Goal: Information Seeking & Learning: Ask a question

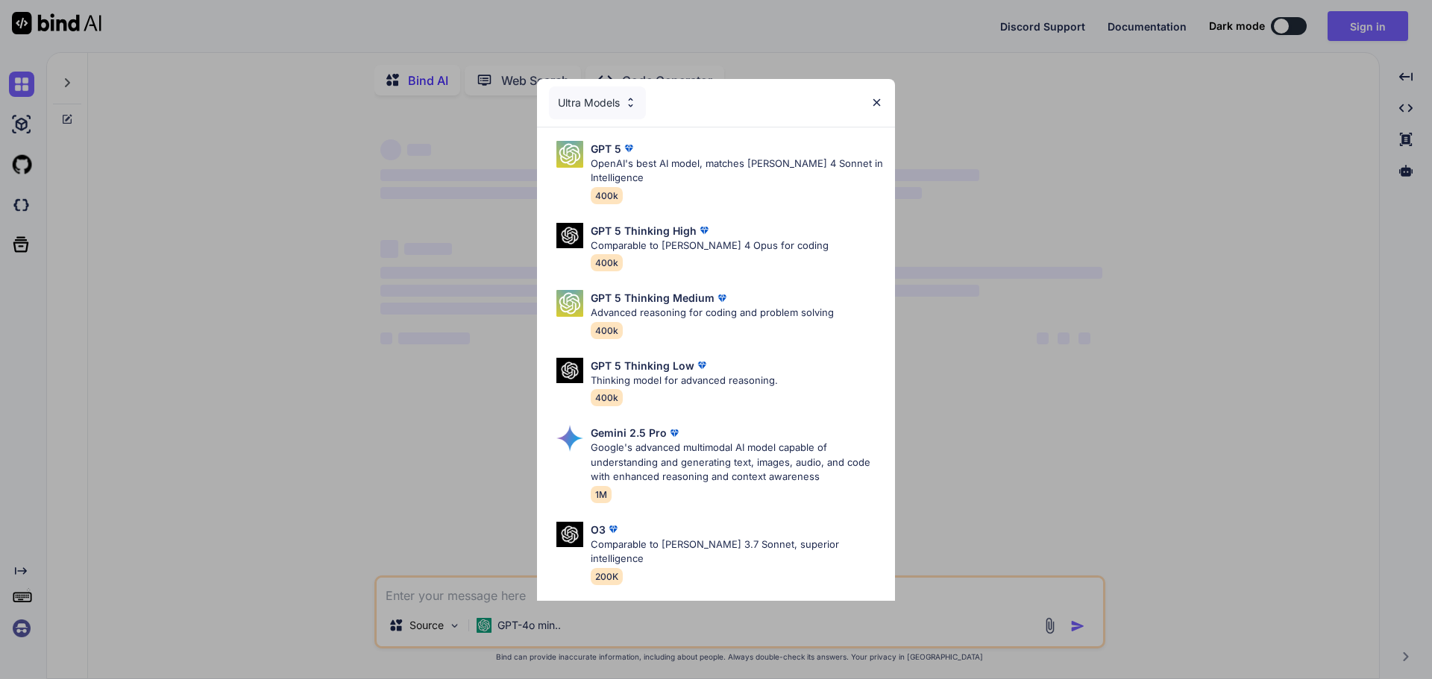
click at [468, 601] on div "Ultra Models GPT 5 OpenAI's best AI model, matches Claude 4 Sonnet in Intellige…" at bounding box center [716, 339] width 1432 height 679
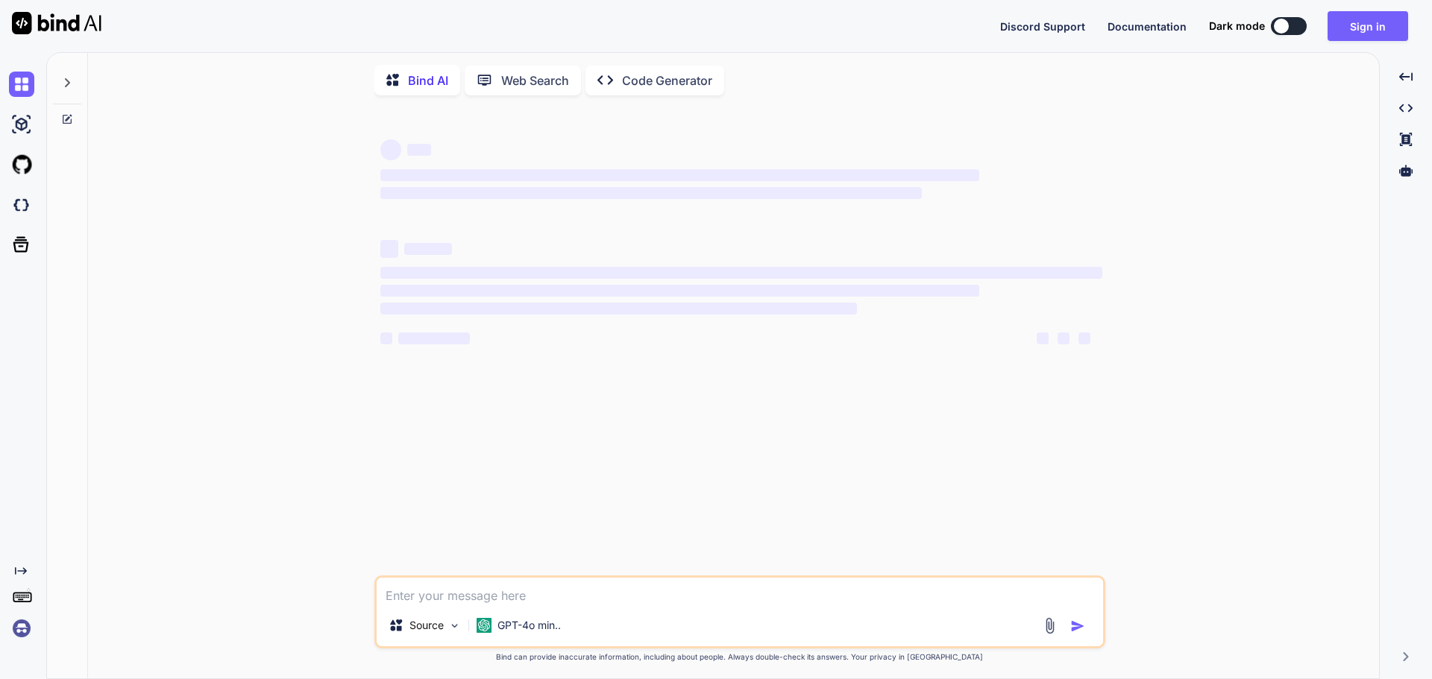
type textarea "x"
click at [471, 599] on textarea at bounding box center [740, 591] width 726 height 27
type textarea "gh"
type textarea "x"
type textarea "ghi"
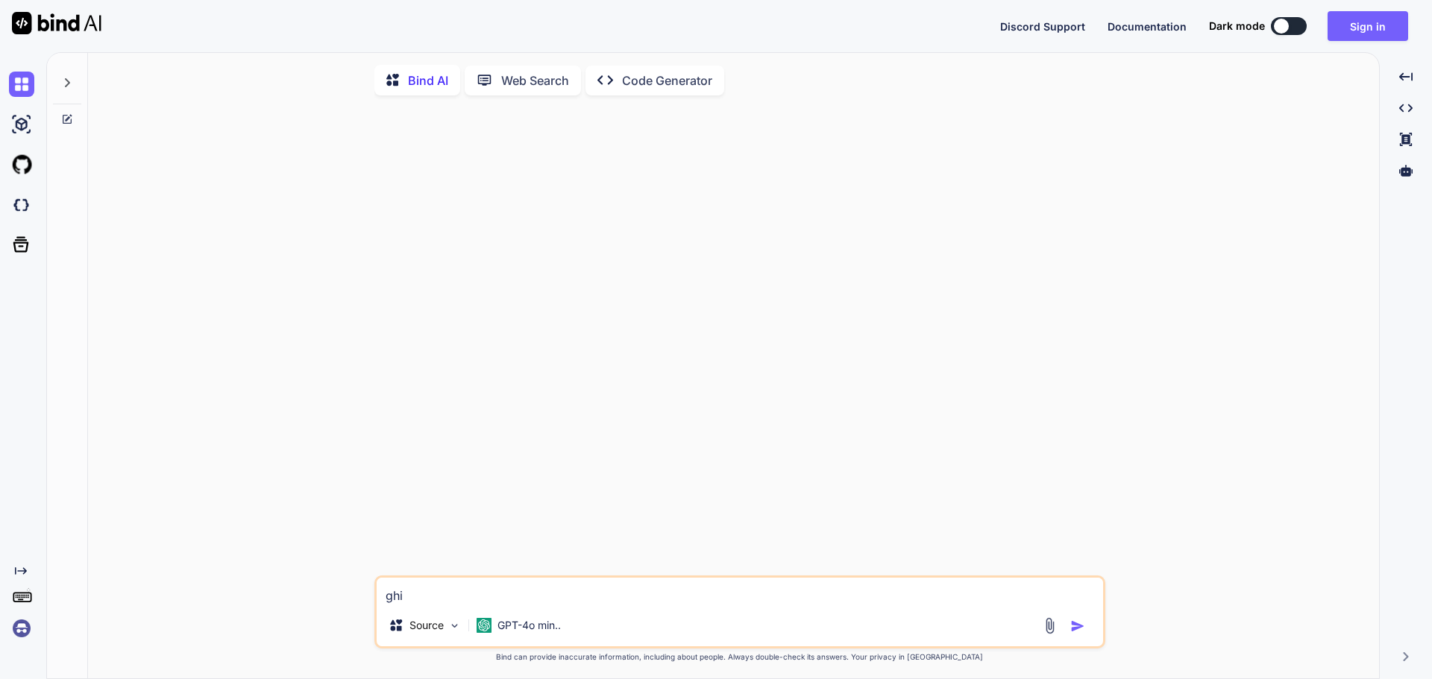
type textarea "x"
type textarea "gh"
type textarea "x"
type textarea "g"
type textarea "x"
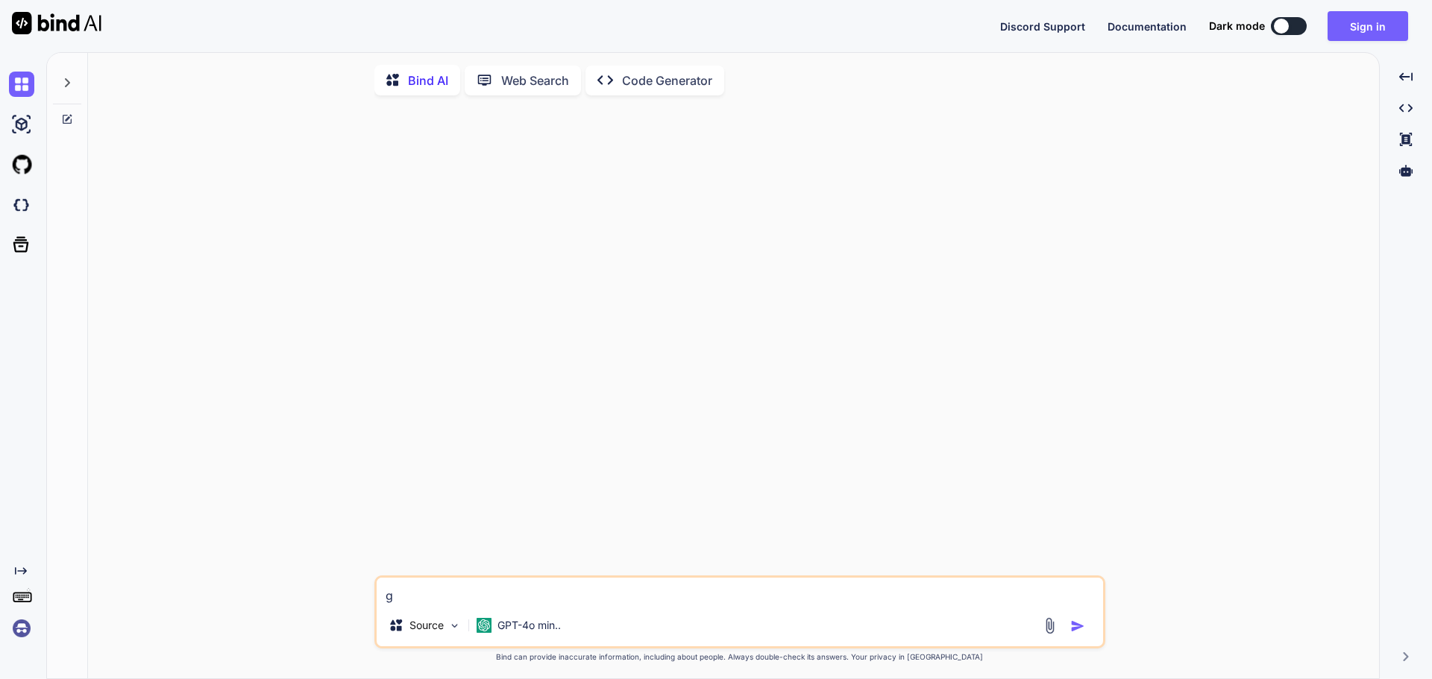
type textarea "x"
type textarea "h"
type textarea "x"
type textarea "hi"
type textarea "x"
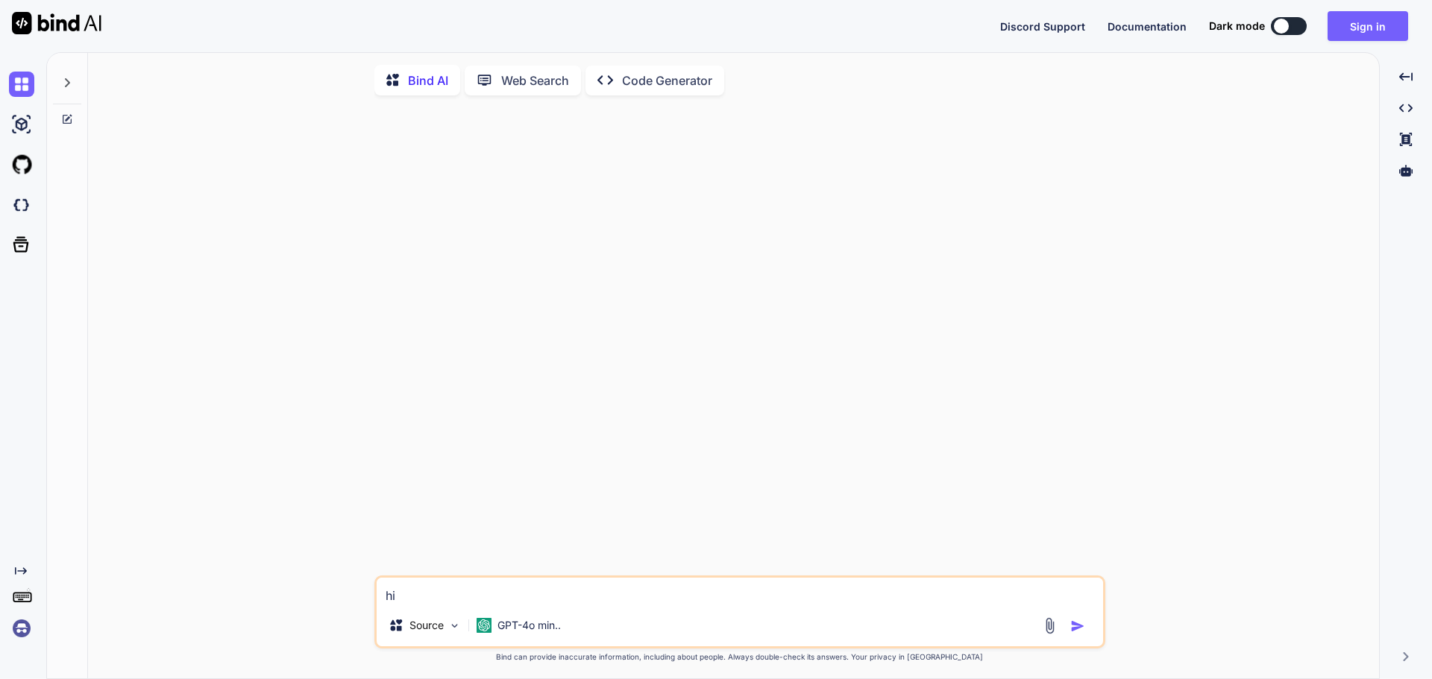
type textarea "hi"
click at [1083, 634] on img "button" at bounding box center [1077, 626] width 15 height 15
type textarea "x"
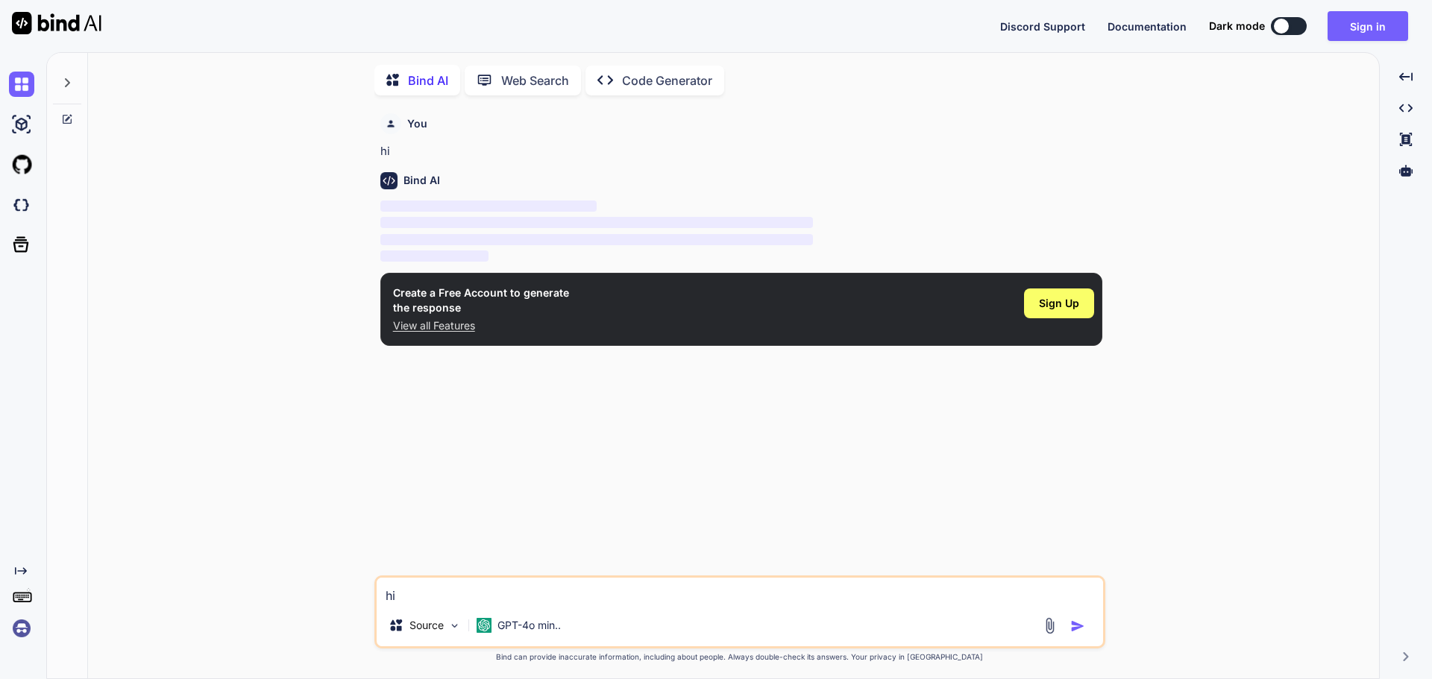
scroll to position [6, 0]
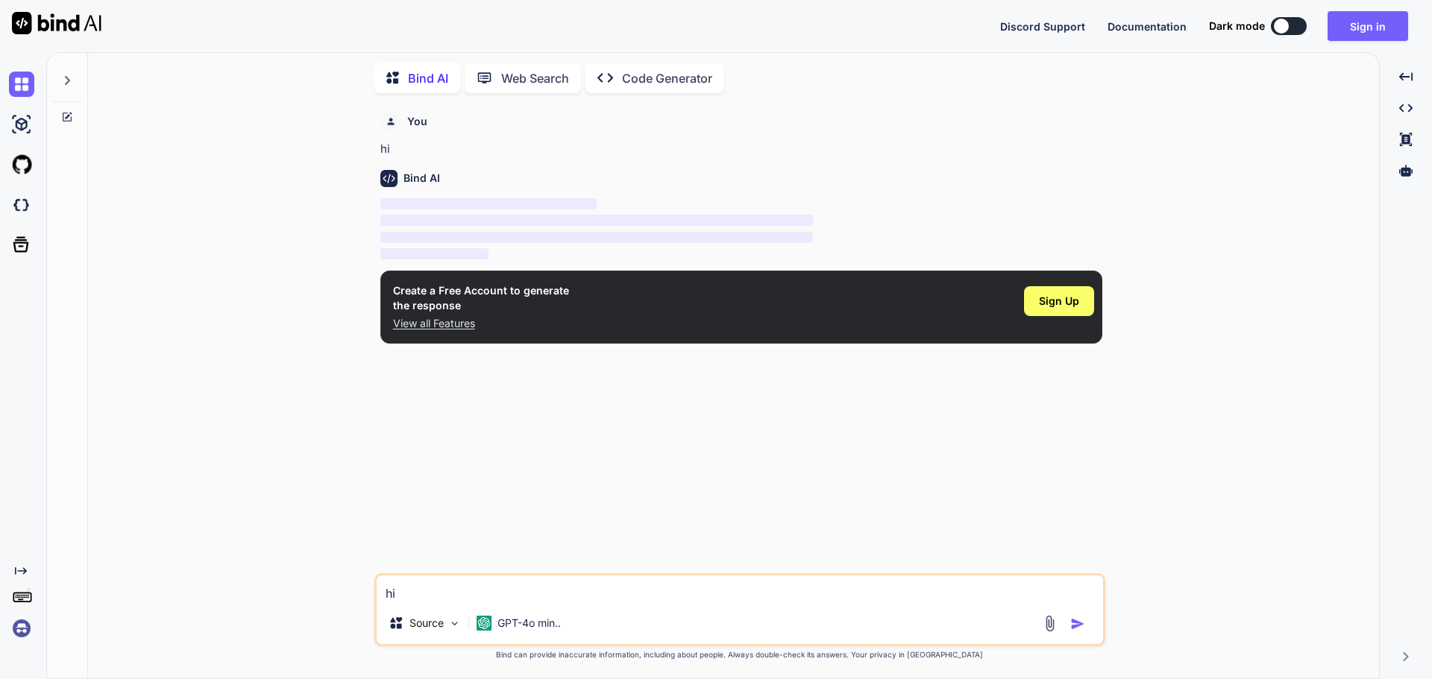
click at [486, 592] on textarea "hi" at bounding box center [740, 589] width 726 height 27
paste textarea "https://duckduckgo.com/?q=DuckDuckGo+AI+Chat&ia=chat&duckai=1"
type textarea "https://duckduckgo.com/?q=DuckDuckGo+AI+Chat&ia=chat&duckai=1"
type textarea "x"
paste textarea "What is MINUS"
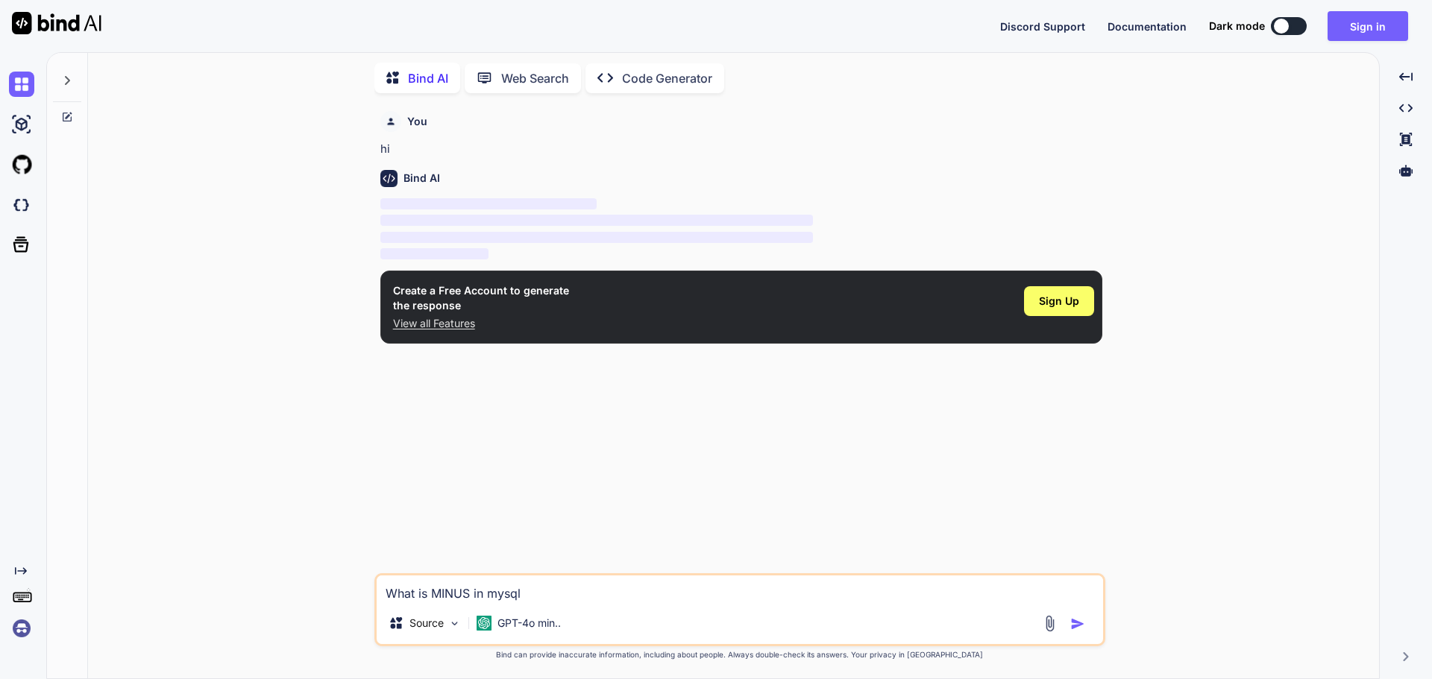
type textarea "What is MINUS in mysql"
click at [1077, 623] on img "button" at bounding box center [1077, 624] width 15 height 15
click at [594, 435] on div "You hi Bind AI ‌ ‌ ‌ ‌ Create a Free Account to generate the response View all …" at bounding box center [741, 339] width 728 height 468
click at [626, 477] on div "You hi Bind AI ‌ ‌ ‌ ‌ Create a Free Account to generate the response View all …" at bounding box center [741, 339] width 728 height 468
click at [558, 83] on p "Web Search" at bounding box center [535, 78] width 68 height 18
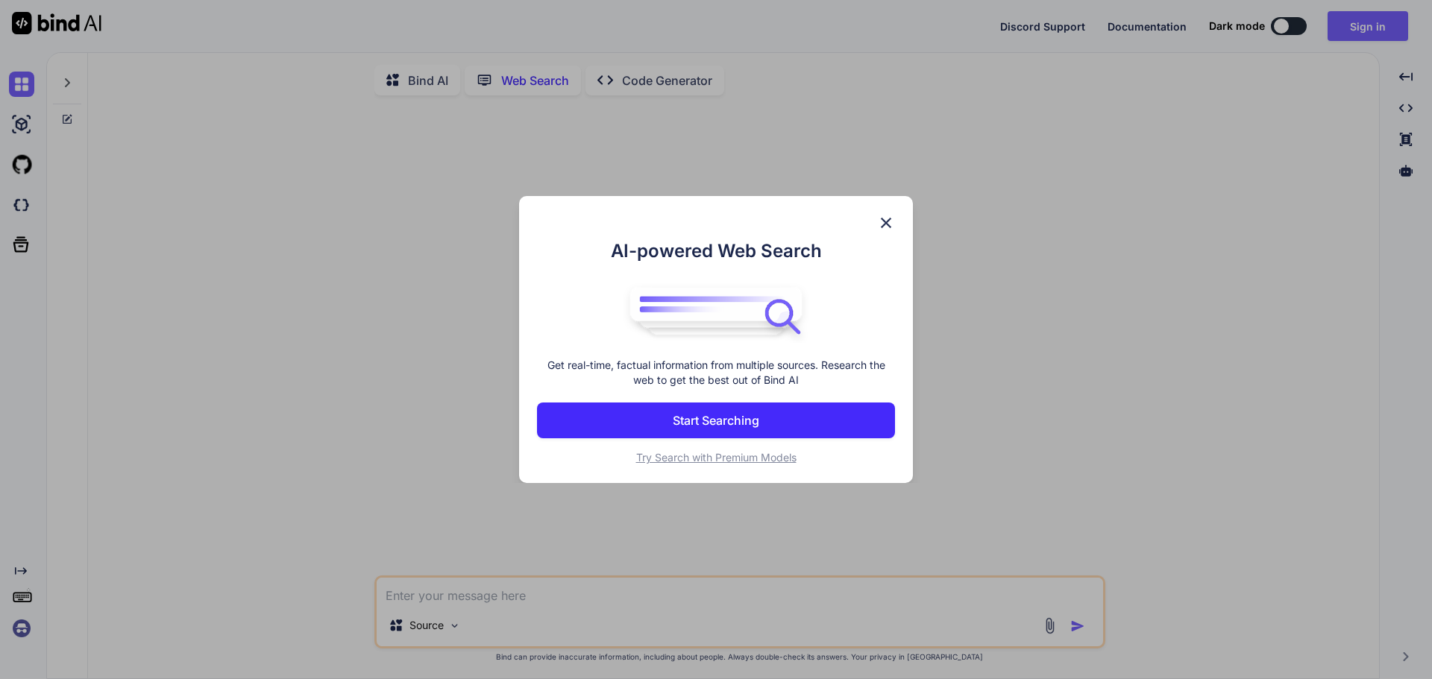
scroll to position [6, 0]
click at [738, 421] on p "Start Searching" at bounding box center [716, 421] width 86 height 18
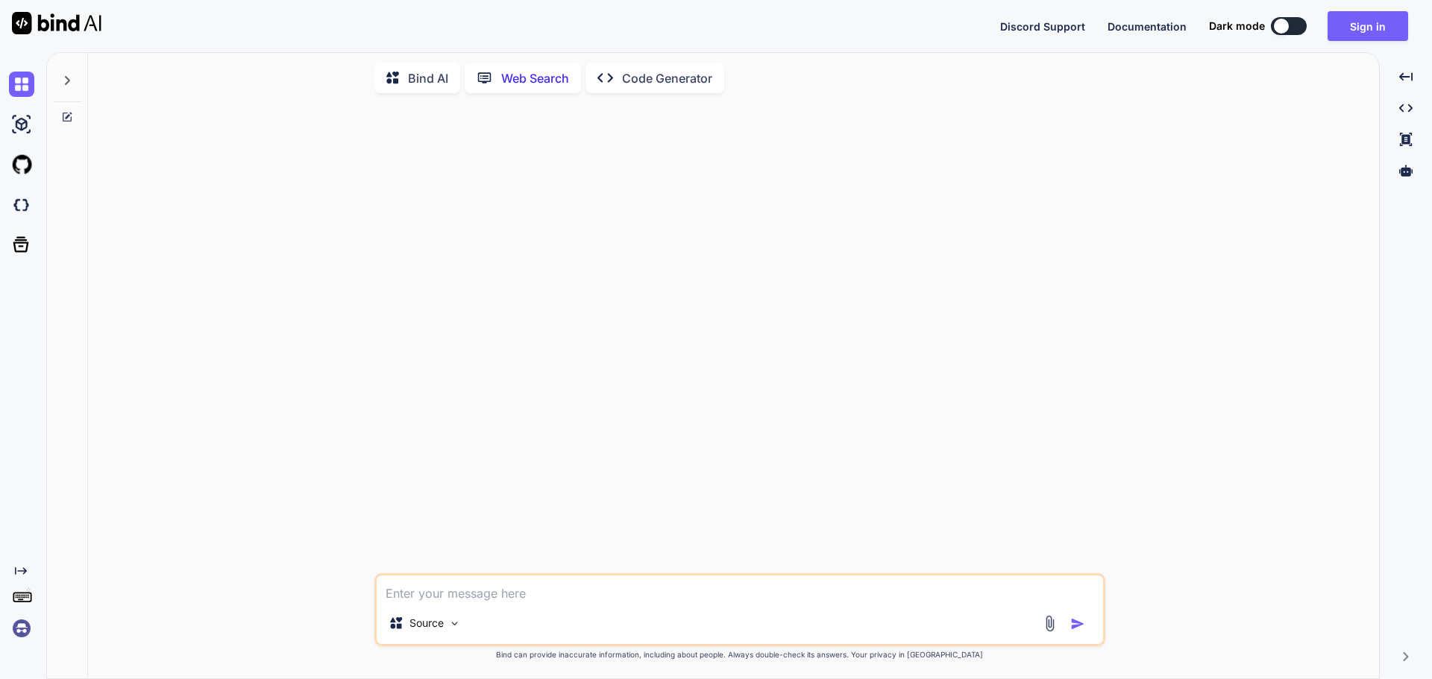
click at [462, 598] on textarea at bounding box center [740, 589] width 726 height 27
paste textarea "What is MINUS"
type textarea "What is MINUS"
click at [1074, 622] on img "button" at bounding box center [1077, 624] width 15 height 15
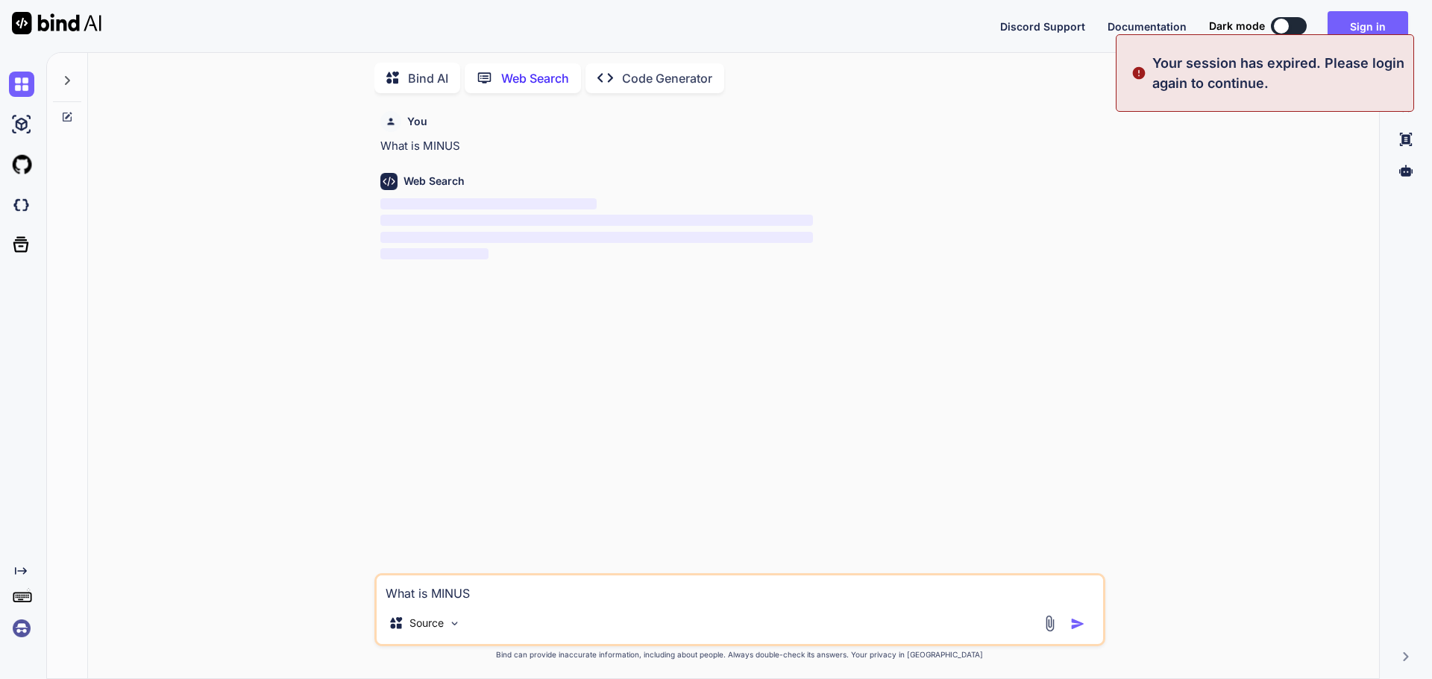
click at [406, 72] on icon at bounding box center [397, 78] width 22 height 19
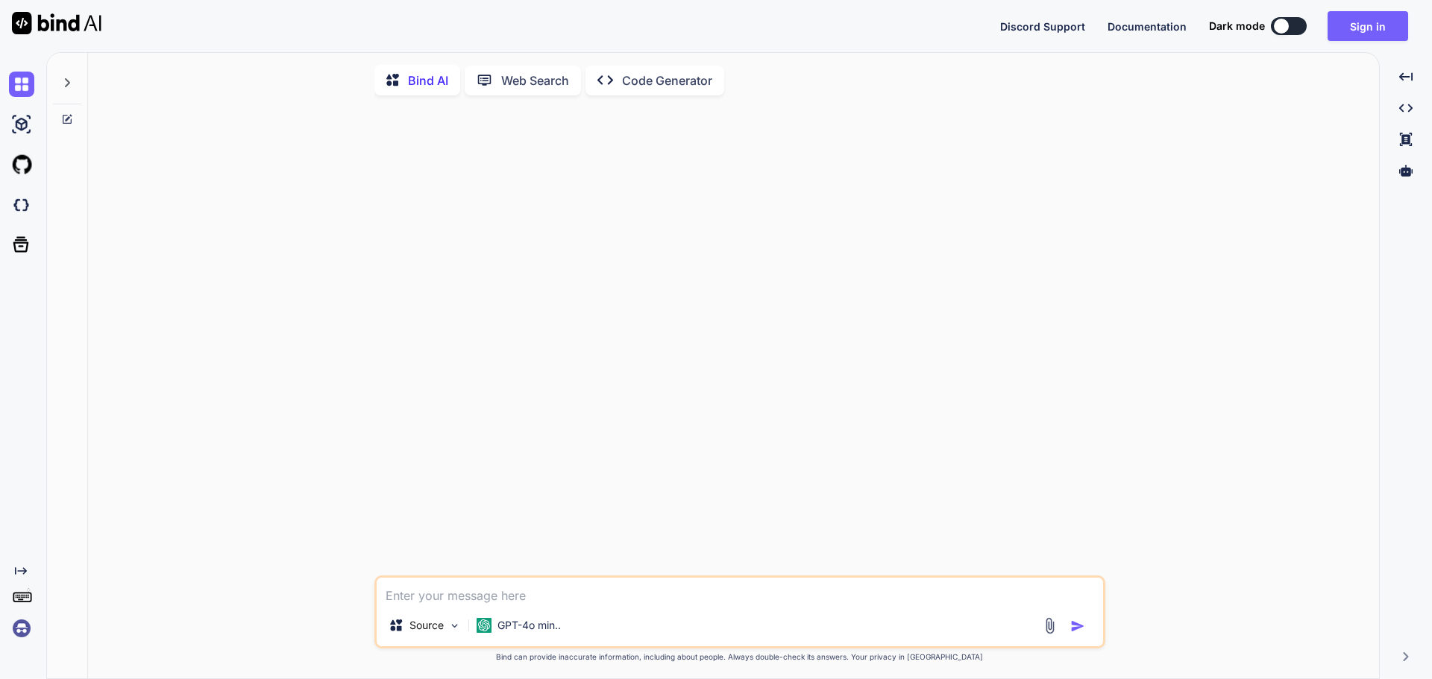
click at [448, 596] on textarea at bounding box center [740, 591] width 726 height 27
type textarea "What is MINUS"
click at [1089, 625] on button "button" at bounding box center [1080, 626] width 21 height 15
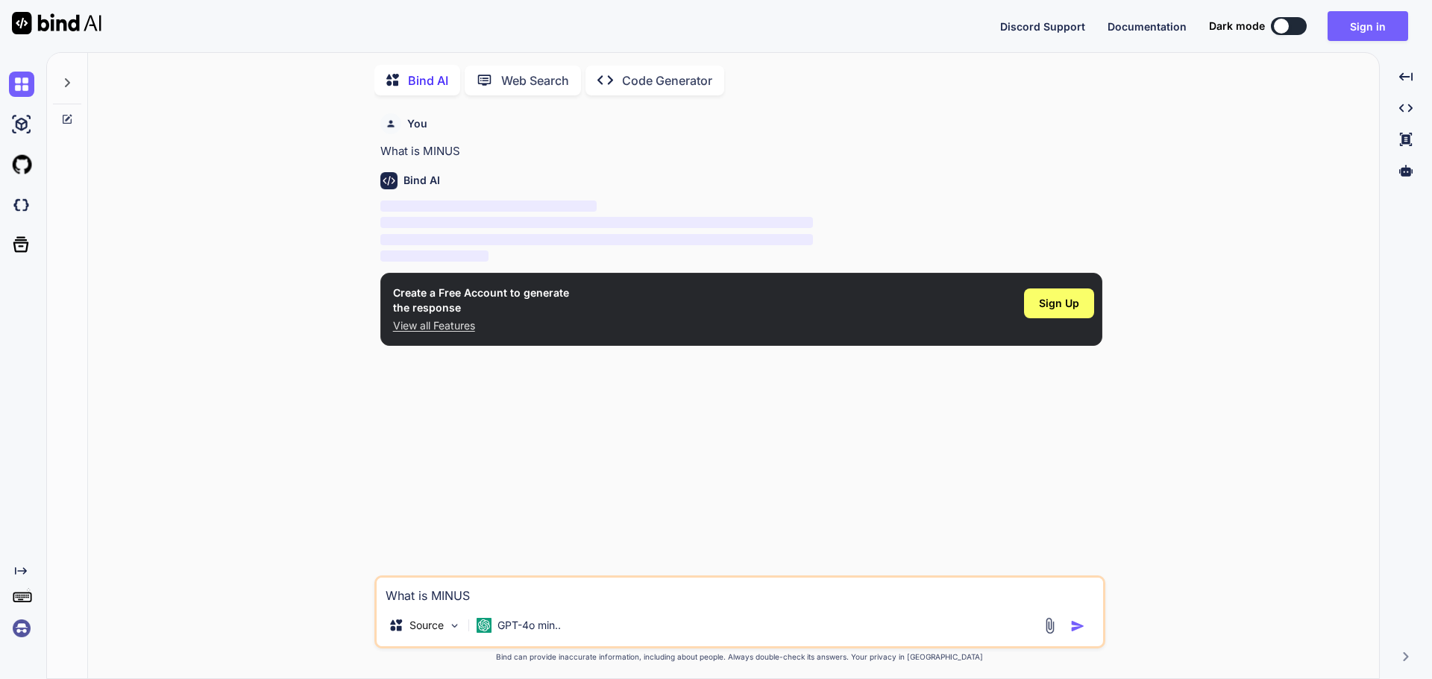
scroll to position [6, 0]
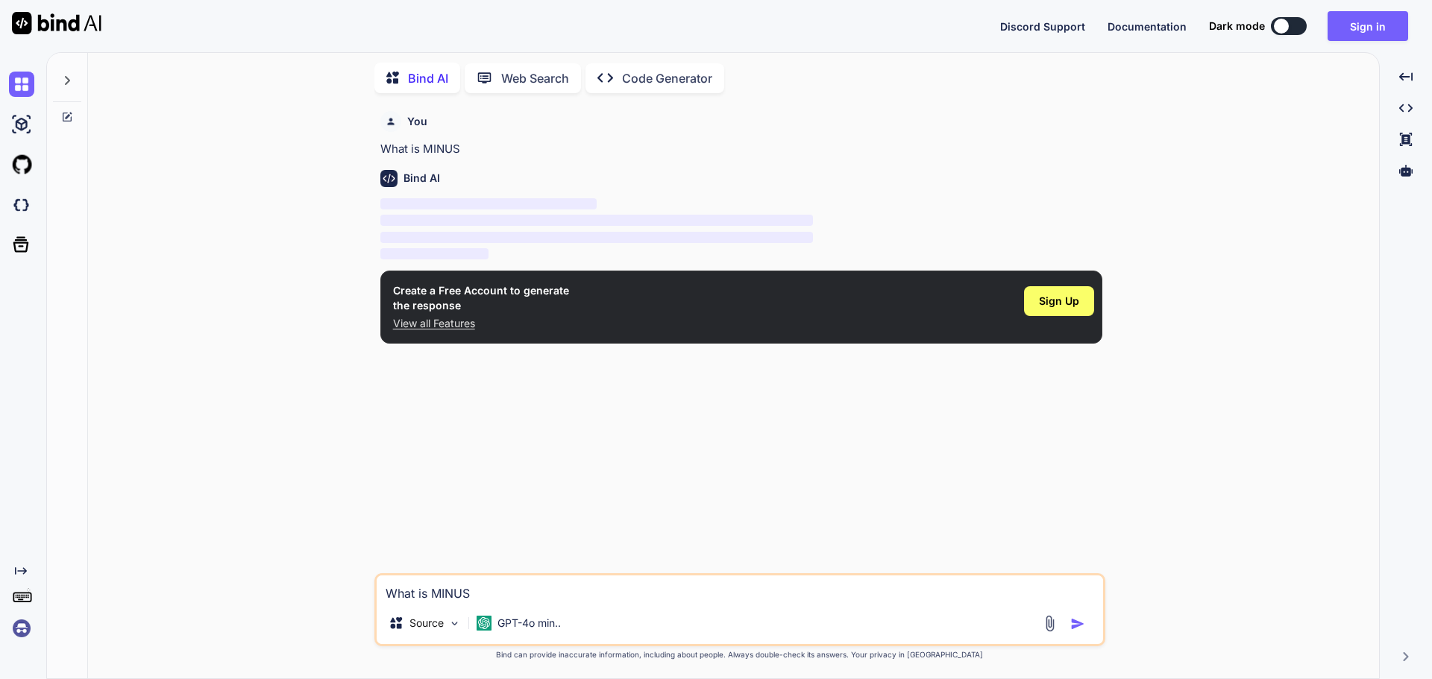
click at [432, 321] on p "View all Features" at bounding box center [481, 323] width 176 height 15
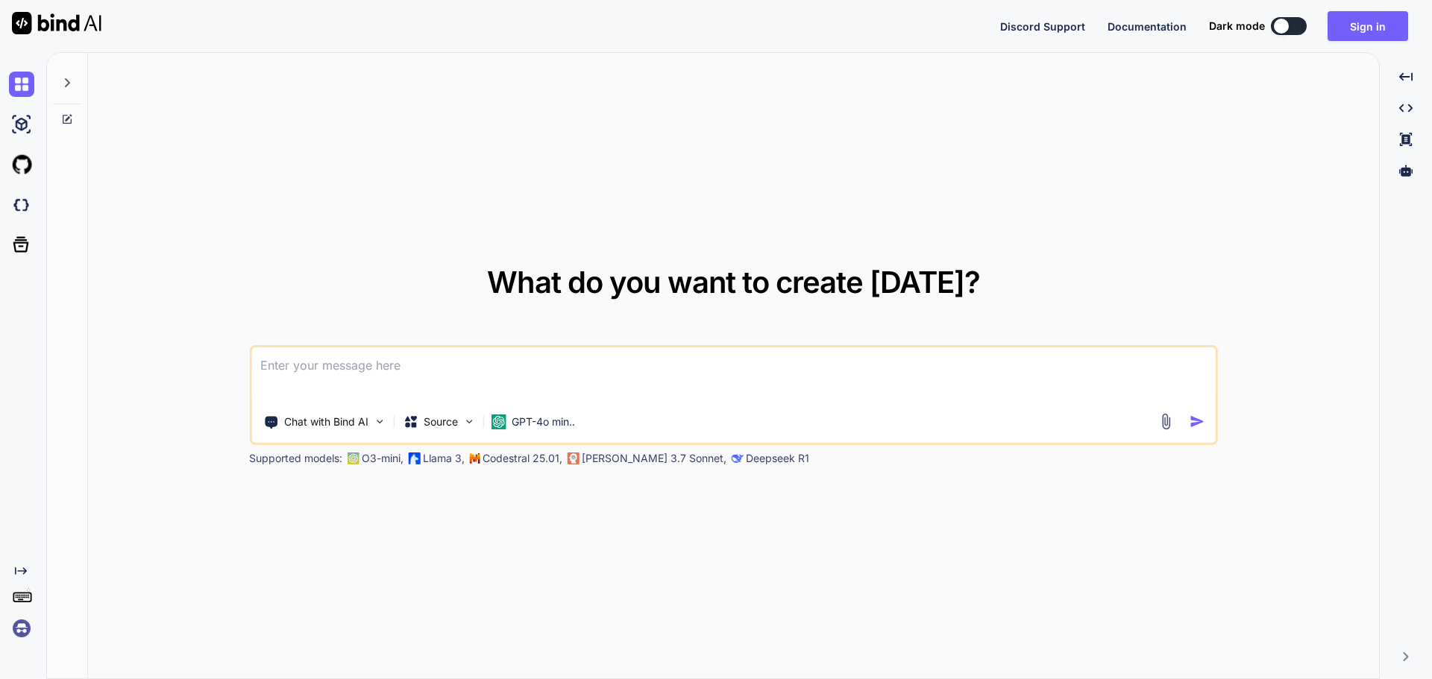
click at [544, 352] on textarea at bounding box center [733, 374] width 964 height 55
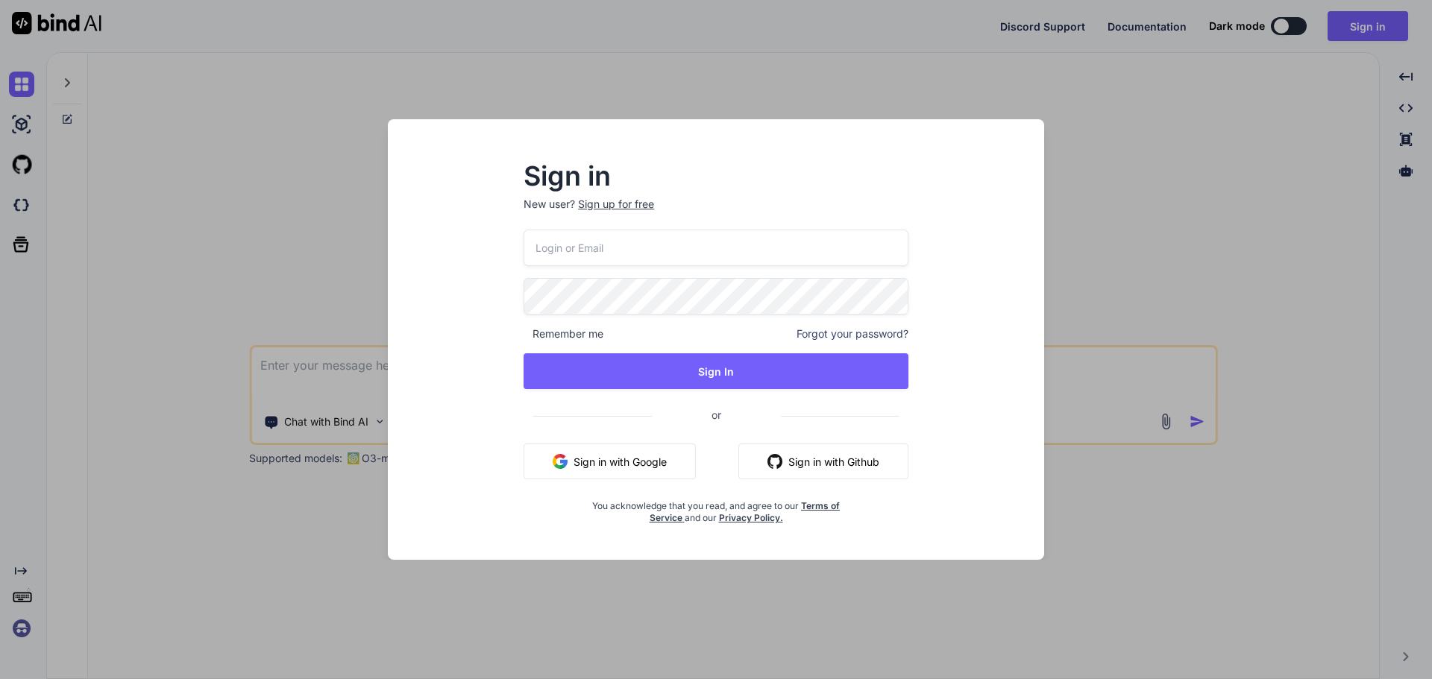
click at [341, 363] on div "Sign in New user? Sign up for free Remember me Forgot your password? Sign In or…" at bounding box center [716, 339] width 1432 height 679
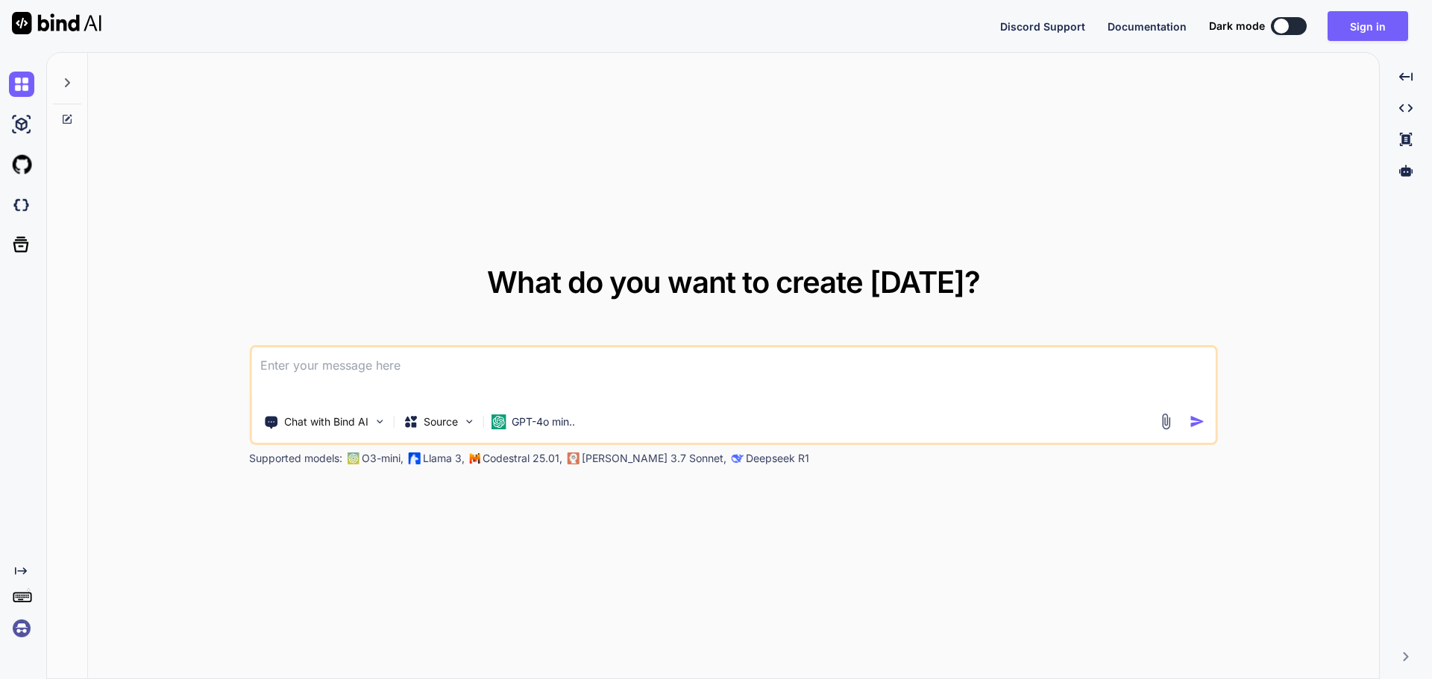
click at [341, 363] on textarea at bounding box center [733, 374] width 964 height 55
paste textarea
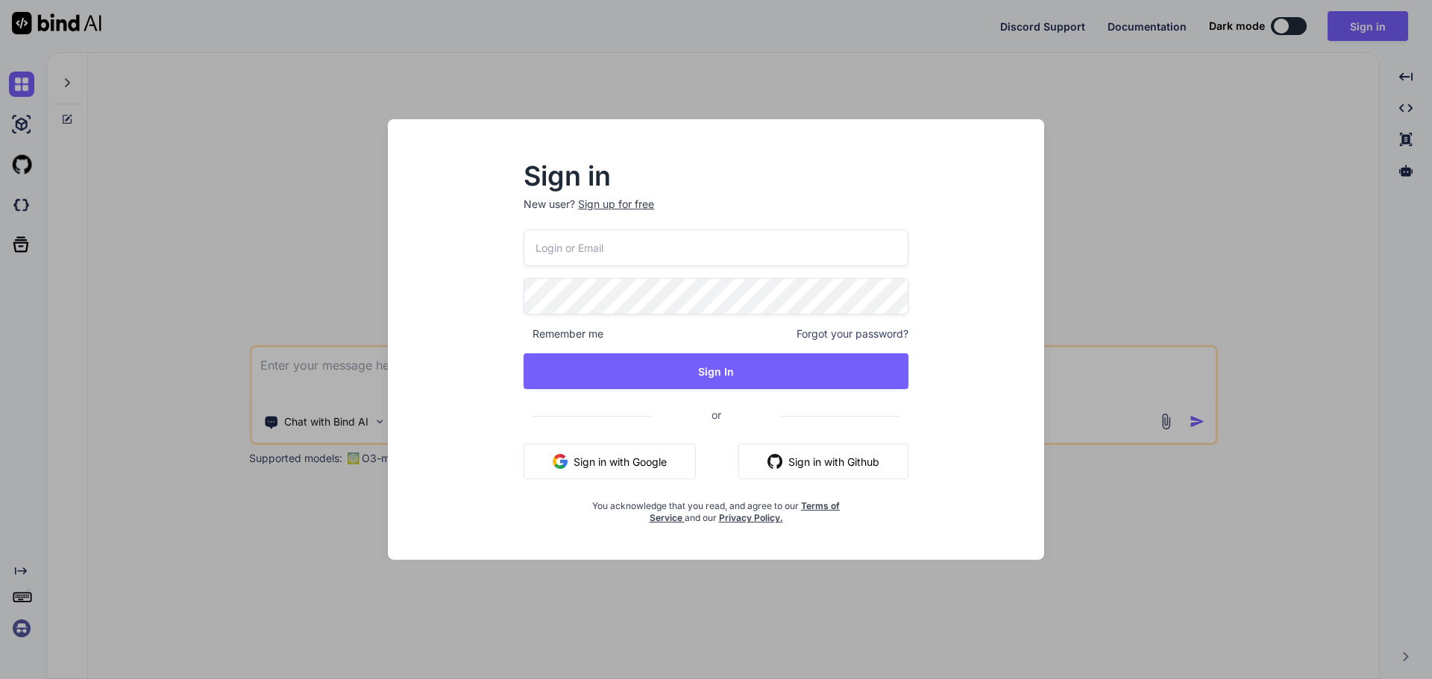
click at [341, 363] on div "Sign in New user? Sign up for free Remember me Forgot your password? Sign In or…" at bounding box center [716, 339] width 1432 height 679
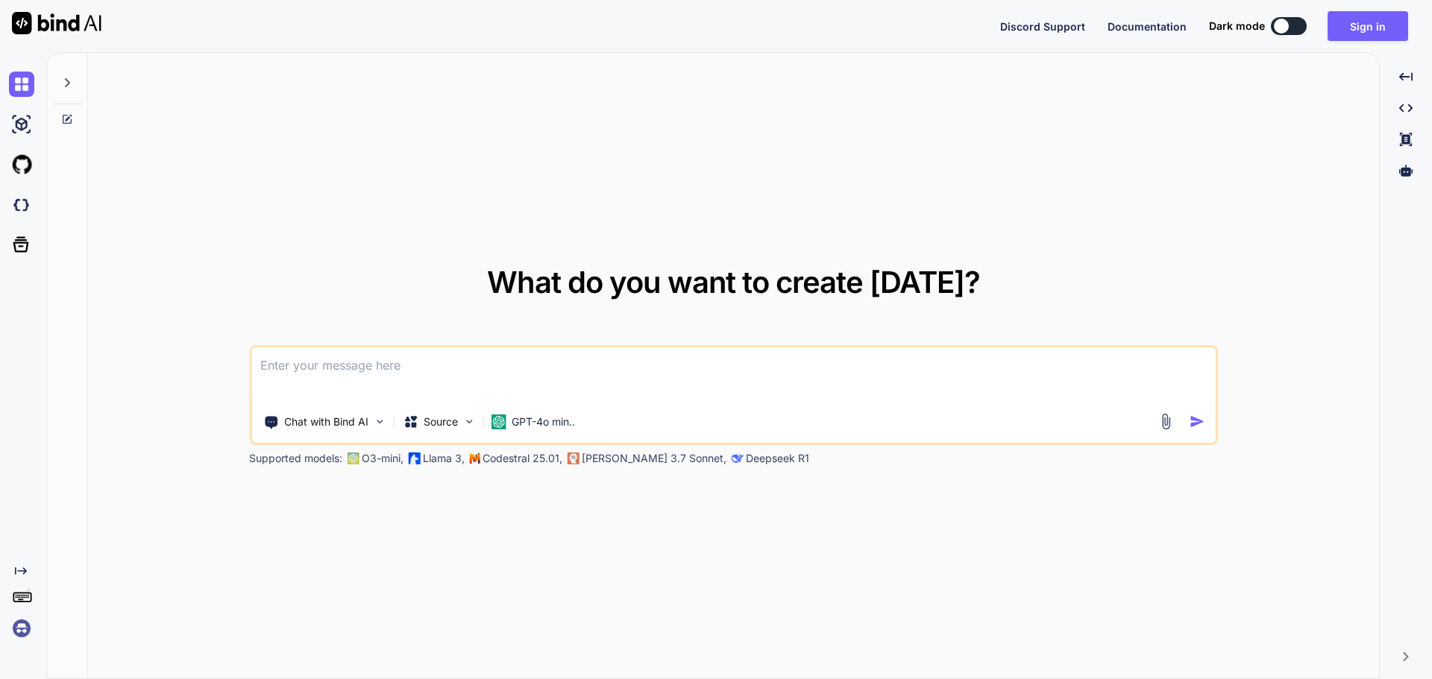
click at [341, 363] on textarea at bounding box center [733, 374] width 964 height 55
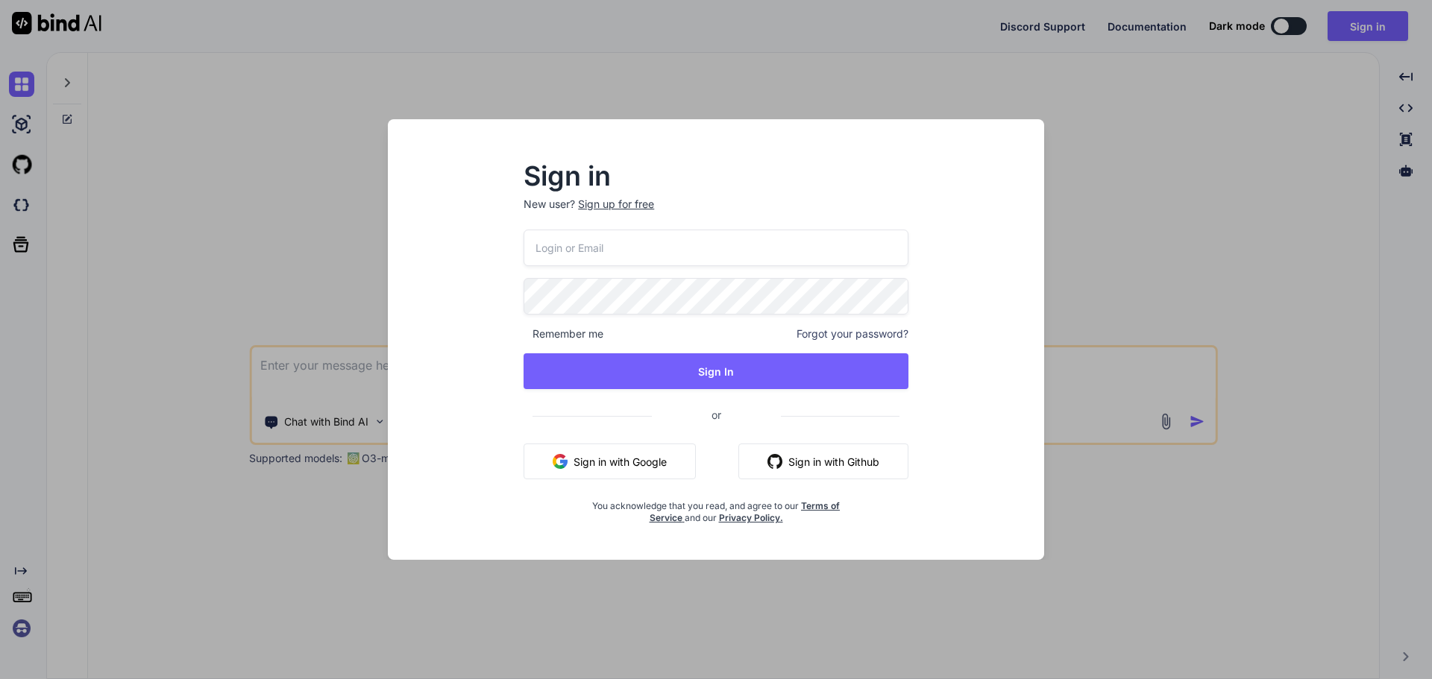
click at [357, 356] on div "Sign in New user? Sign up for free Remember me Forgot your password? Sign In or…" at bounding box center [716, 339] width 1432 height 679
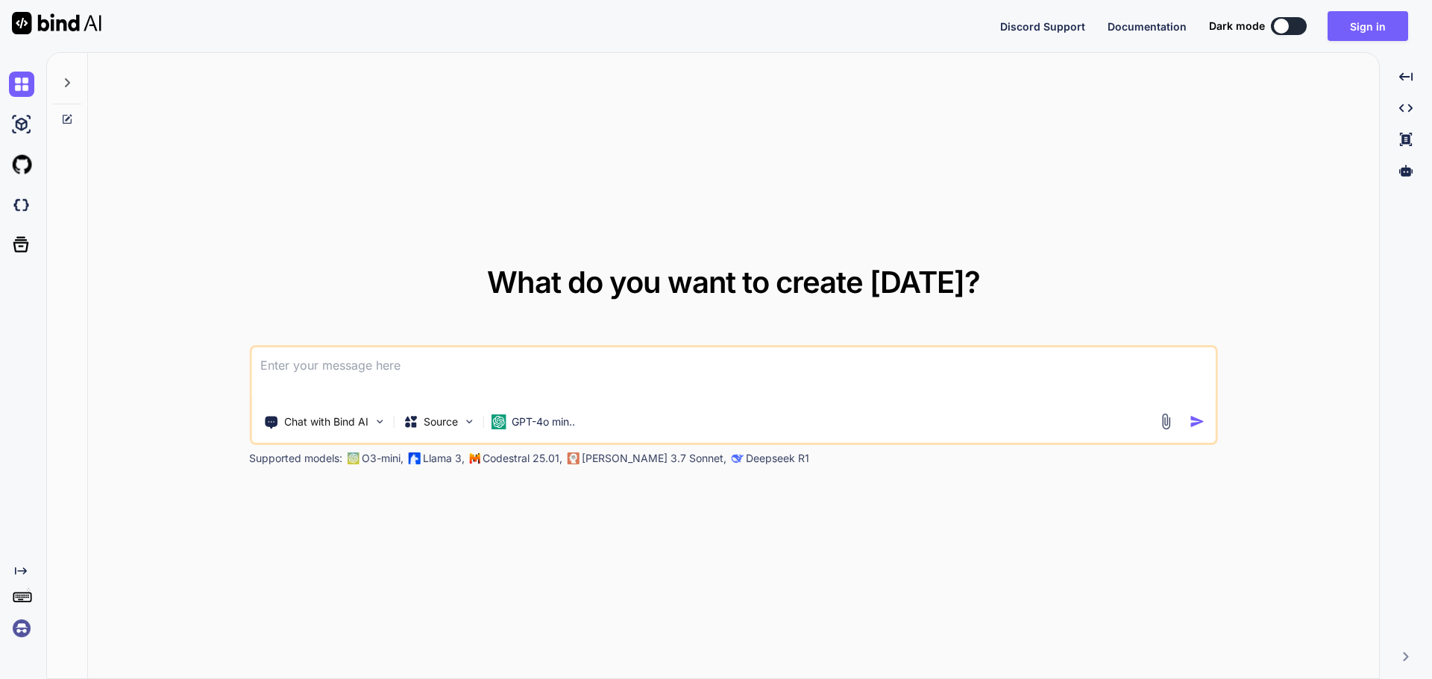
click at [333, 362] on textarea at bounding box center [733, 374] width 964 height 55
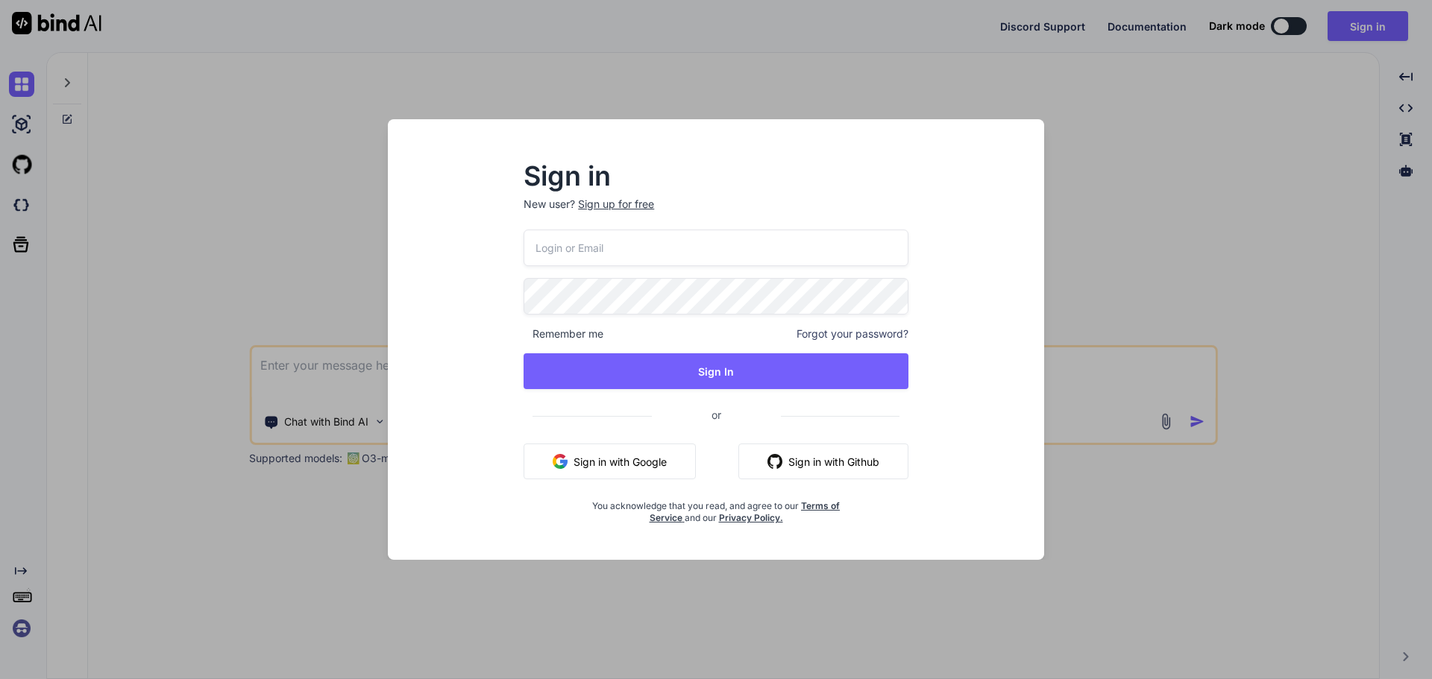
click at [650, 249] on input "email" at bounding box center [715, 248] width 385 height 37
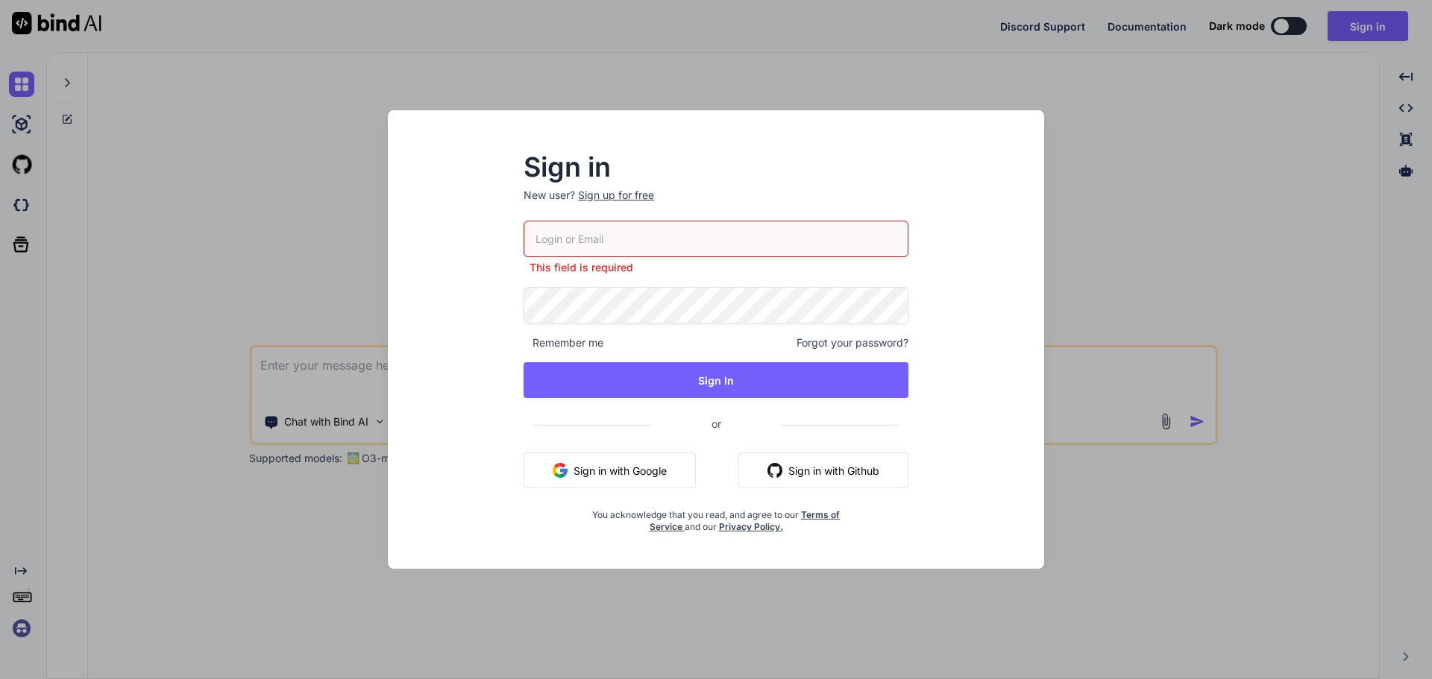
click at [342, 376] on div "Sign in New user? Sign up for free This field is required Remember me Forgot yo…" at bounding box center [716, 339] width 1432 height 679
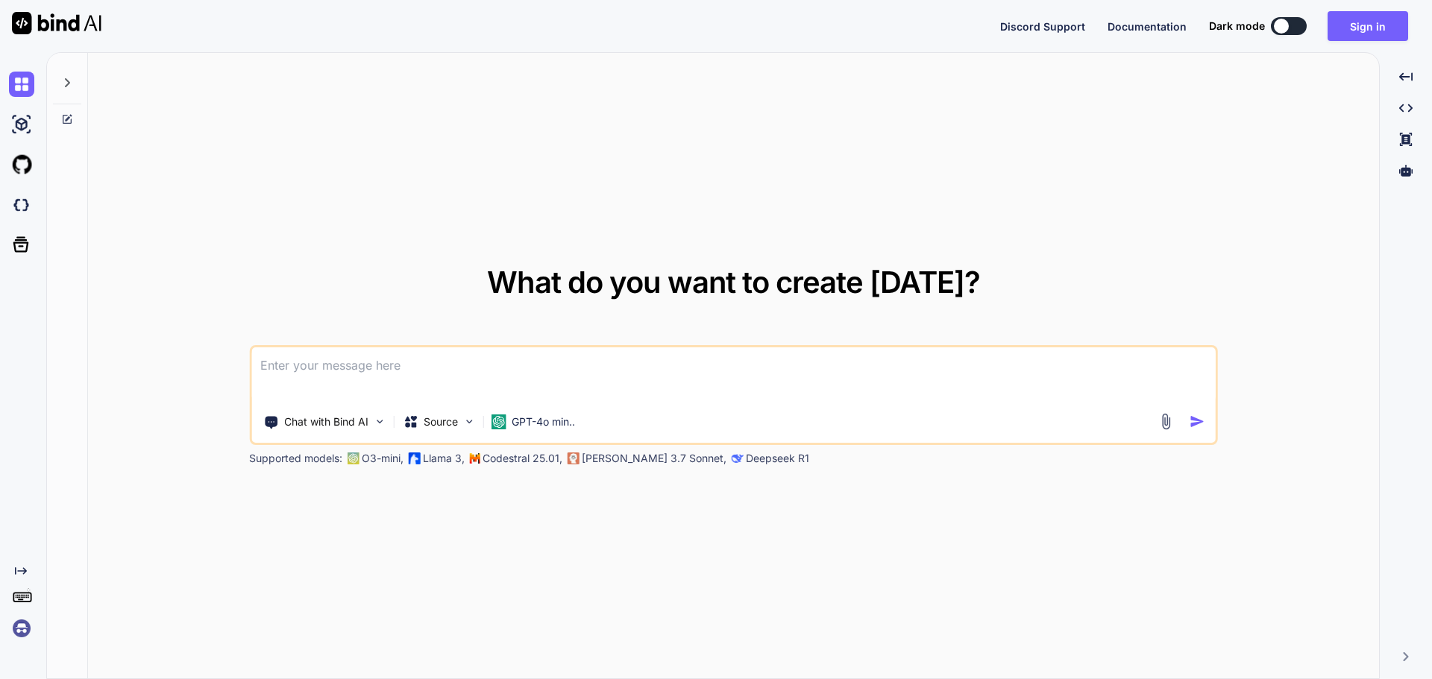
click at [342, 376] on textarea at bounding box center [733, 374] width 964 height 55
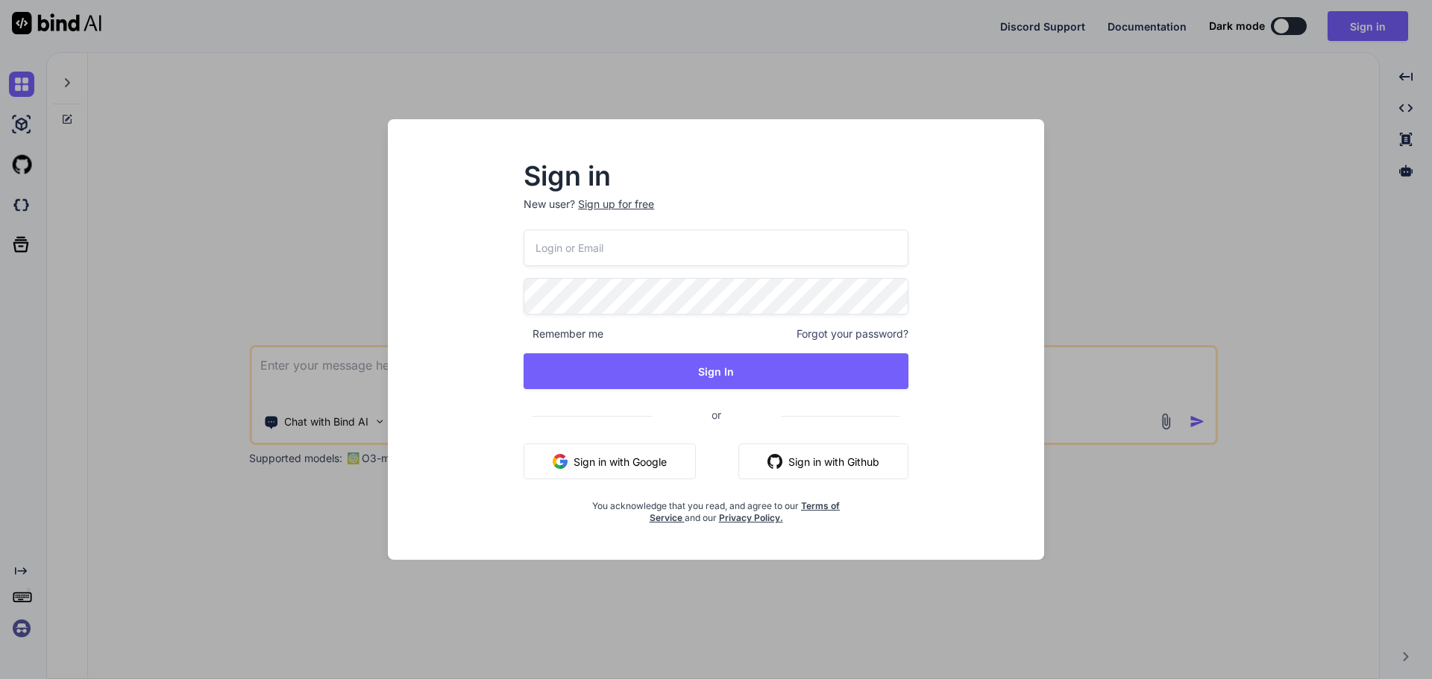
click at [344, 371] on div "Sign in New user? Sign up for free Remember me Forgot your password? Sign In or…" at bounding box center [716, 339] width 1432 height 679
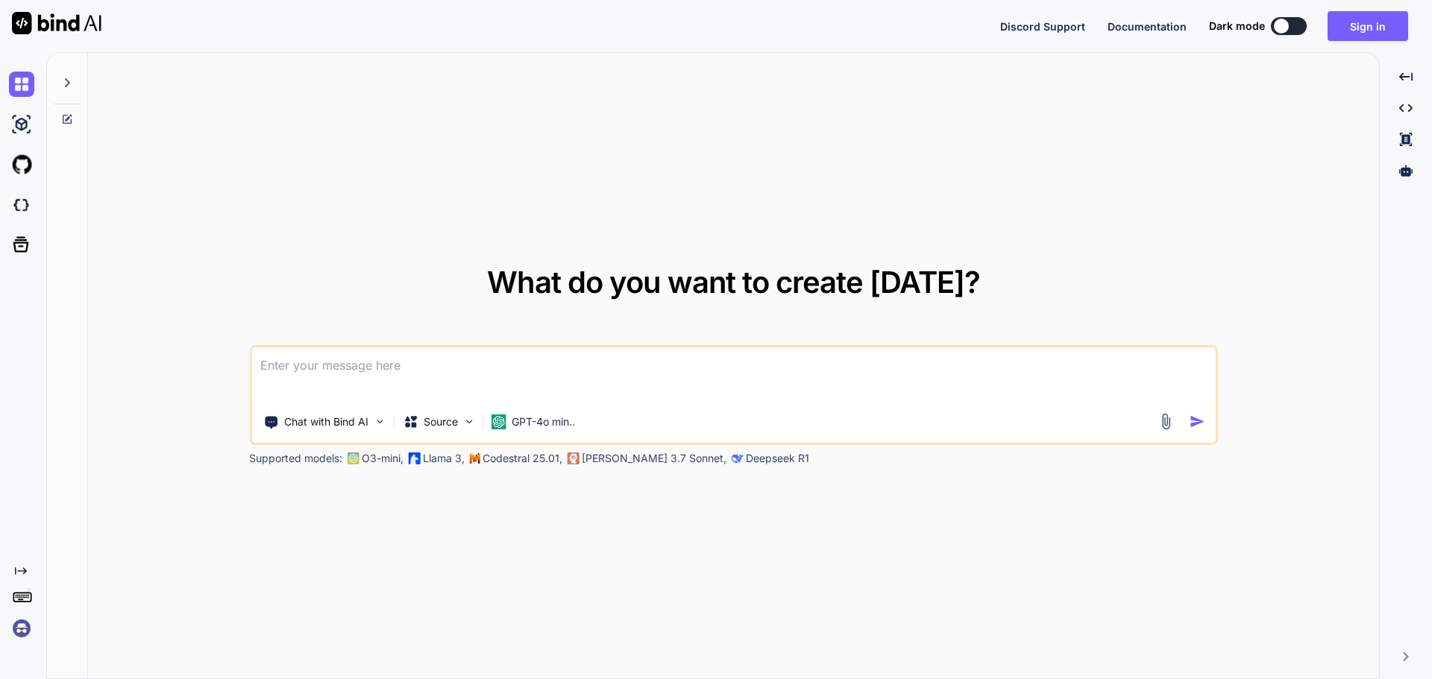
click at [344, 371] on textarea at bounding box center [733, 374] width 964 height 55
click at [344, 371] on div "What do you want to create [DATE]? Chat with Bind AI Source GPT-4o min.. Suppor…" at bounding box center [738, 365] width 1385 height 627
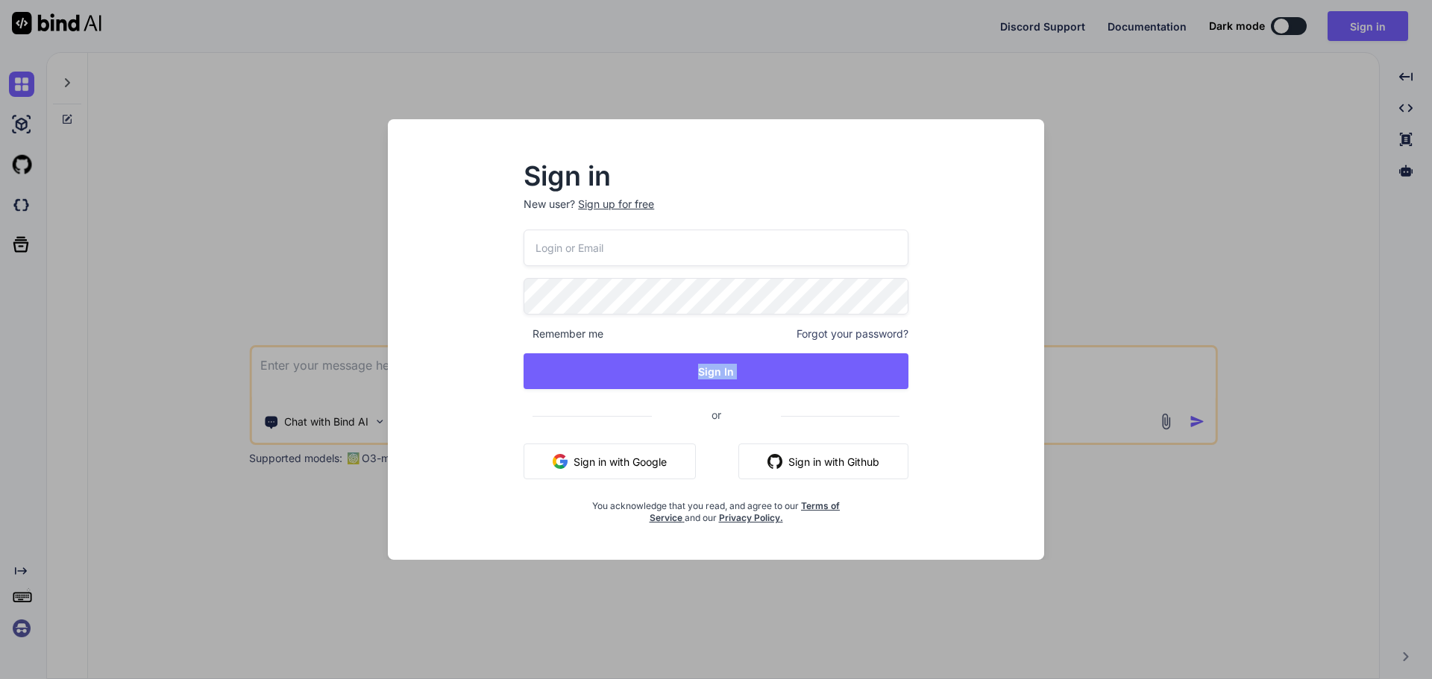
click at [344, 371] on div "Sign in New user? Sign up for free Remember me Forgot your password? Sign In or…" at bounding box center [716, 339] width 1432 height 679
click at [344, 371] on div "What do you want to create [DATE]? Chat with Bind AI Source GPT-4o min.. Suppor…" at bounding box center [738, 365] width 1385 height 627
click at [344, 371] on div "Sign in New user? Sign up for free Remember me Forgot your password? Sign In or…" at bounding box center [716, 339] width 1432 height 679
click at [344, 371] on div "What do you want to create [DATE]? Chat with Bind AI Source GPT-4o min.. Suppor…" at bounding box center [738, 365] width 1385 height 627
click at [344, 371] on div "Sign in New user? Sign up for free Remember me Forgot your password? Sign In or…" at bounding box center [716, 339] width 1432 height 679
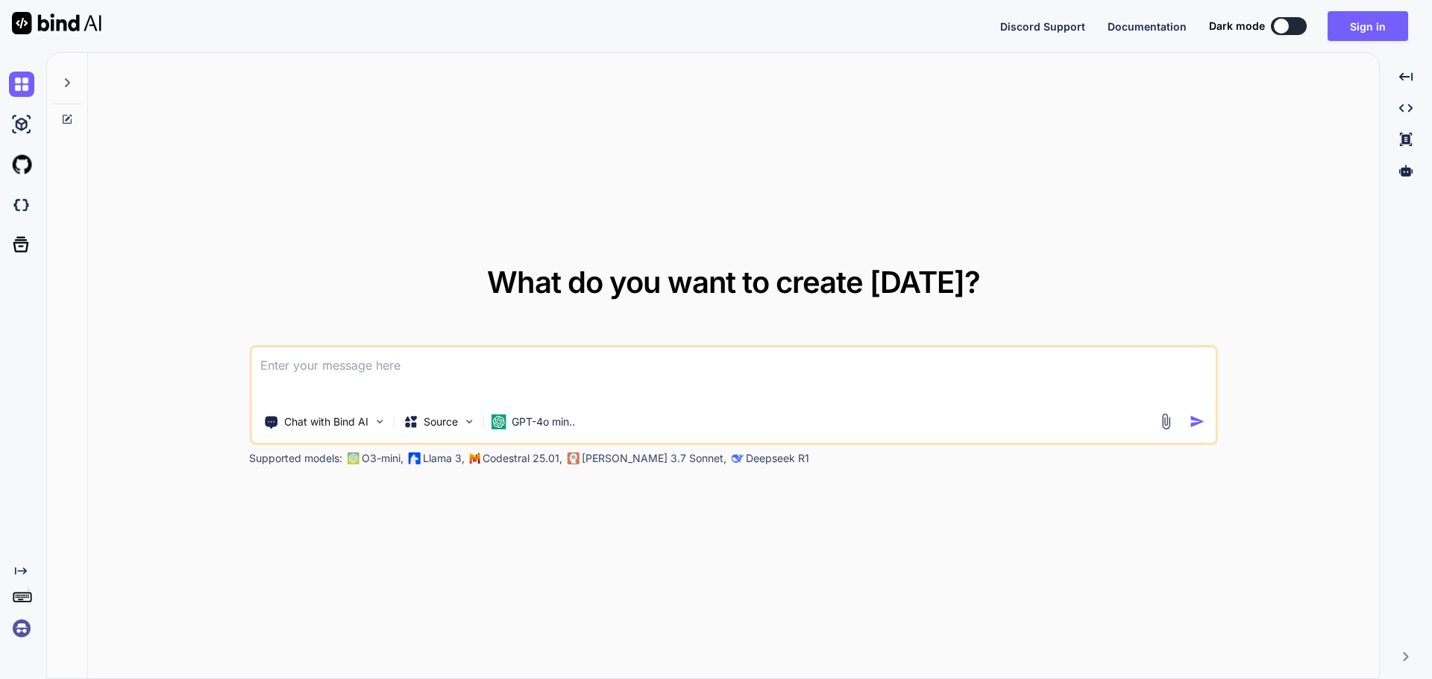
click at [344, 371] on div "What do you want to create [DATE]? Chat with Bind AI Source GPT-4o min.. Suppor…" at bounding box center [738, 365] width 1385 height 627
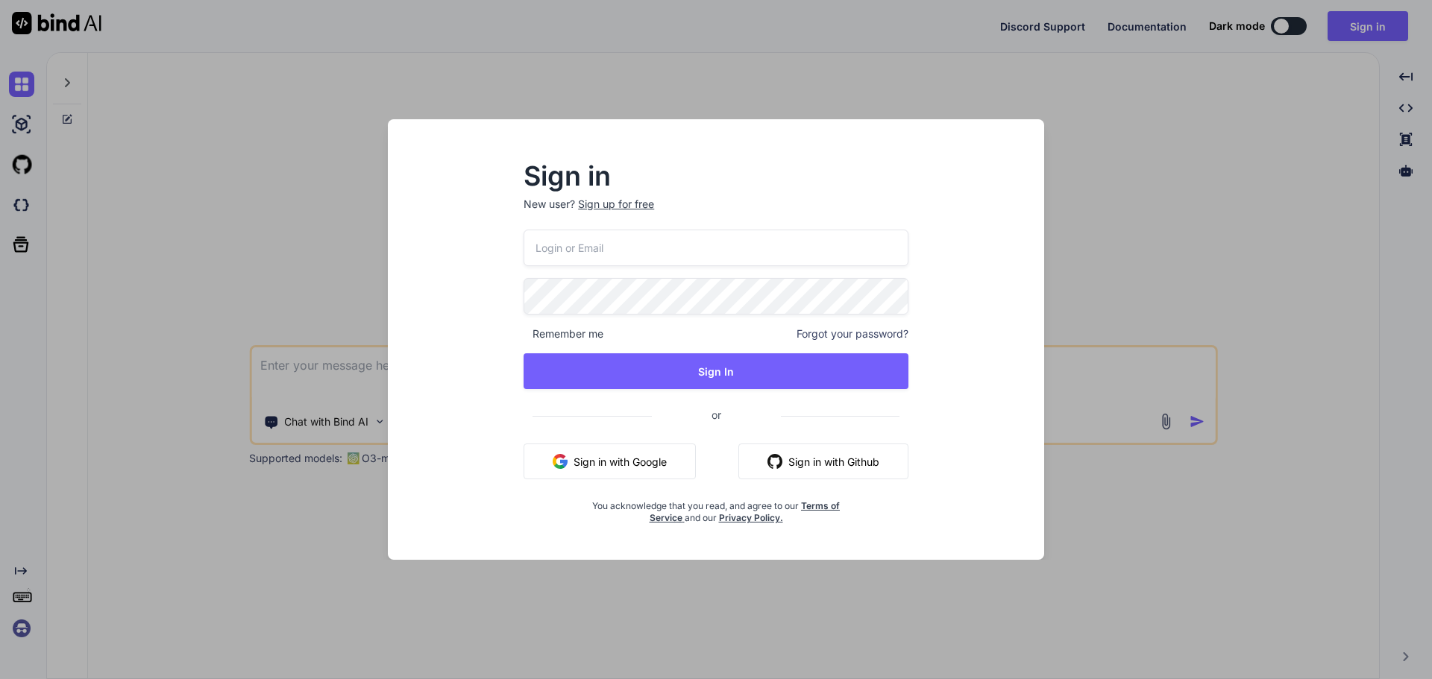
click at [344, 371] on div "Sign in New user? Sign up for free Remember me Forgot your password? Sign In or…" at bounding box center [716, 339] width 1432 height 679
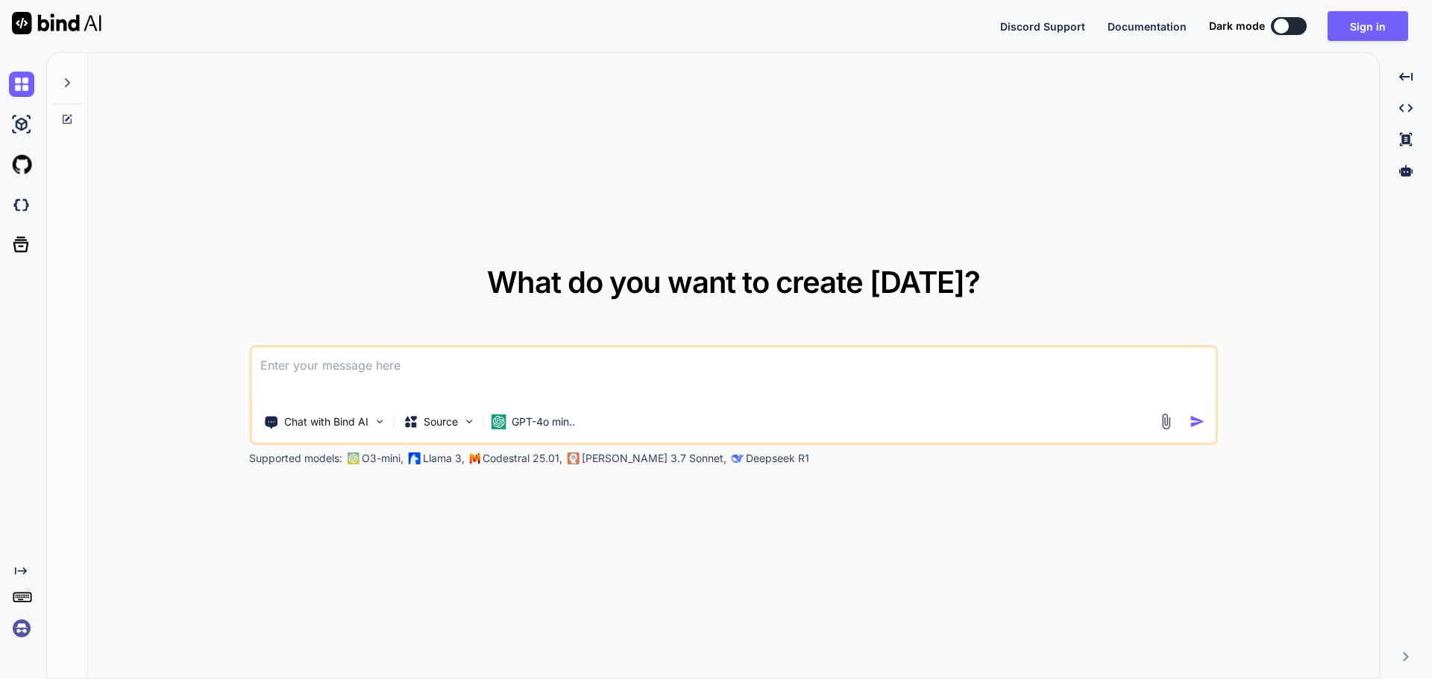
click at [344, 371] on textarea at bounding box center [733, 374] width 964 height 55
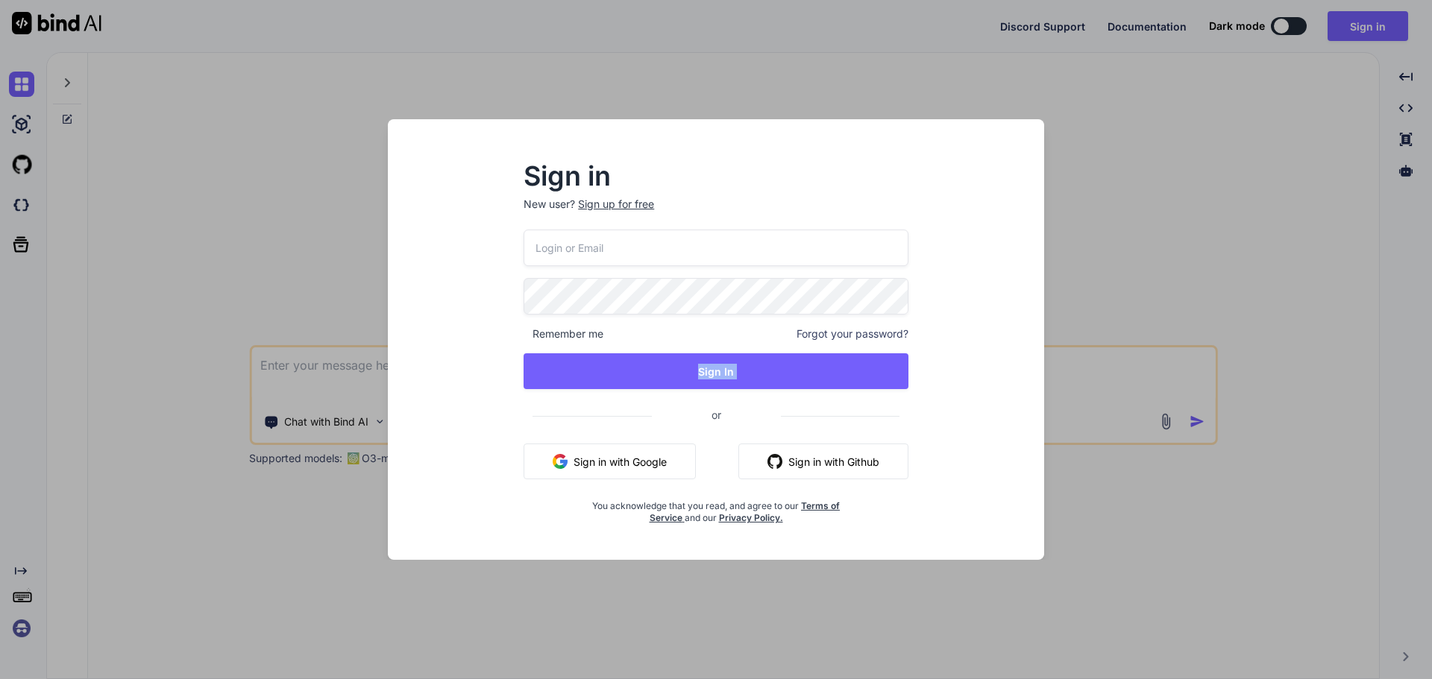
click at [344, 371] on div "Sign in New user? Sign up for free Remember me Forgot your password? Sign In or…" at bounding box center [716, 339] width 1432 height 679
click at [344, 371] on div "What do you want to create [DATE]? Chat with Bind AI Source GPT-4o min.. Suppor…" at bounding box center [738, 365] width 1385 height 627
click at [344, 371] on div "Sign in New user? Sign up for free Remember me Forgot your password? Sign In or…" at bounding box center [716, 339] width 1432 height 679
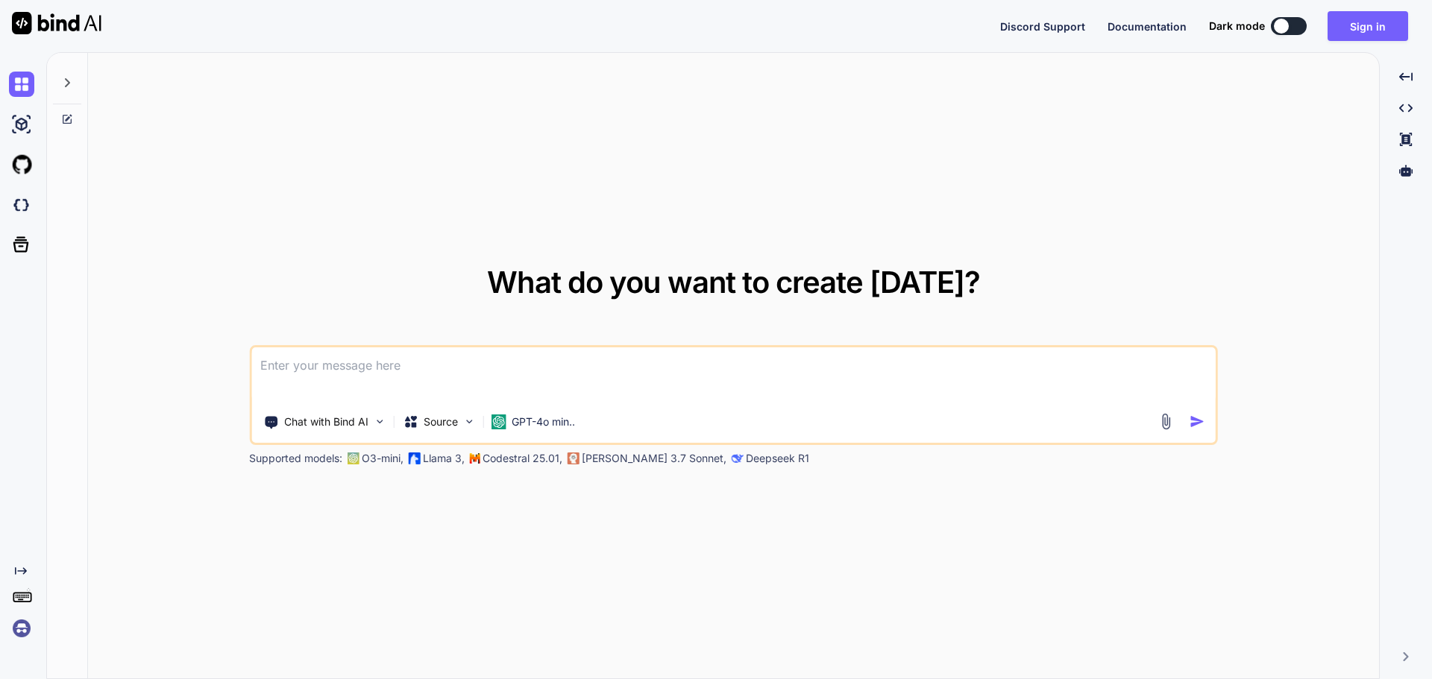
click at [345, 371] on div "What do you want to create [DATE]? Chat with Bind AI Source GPT-4o min.. Suppor…" at bounding box center [738, 365] width 1385 height 627
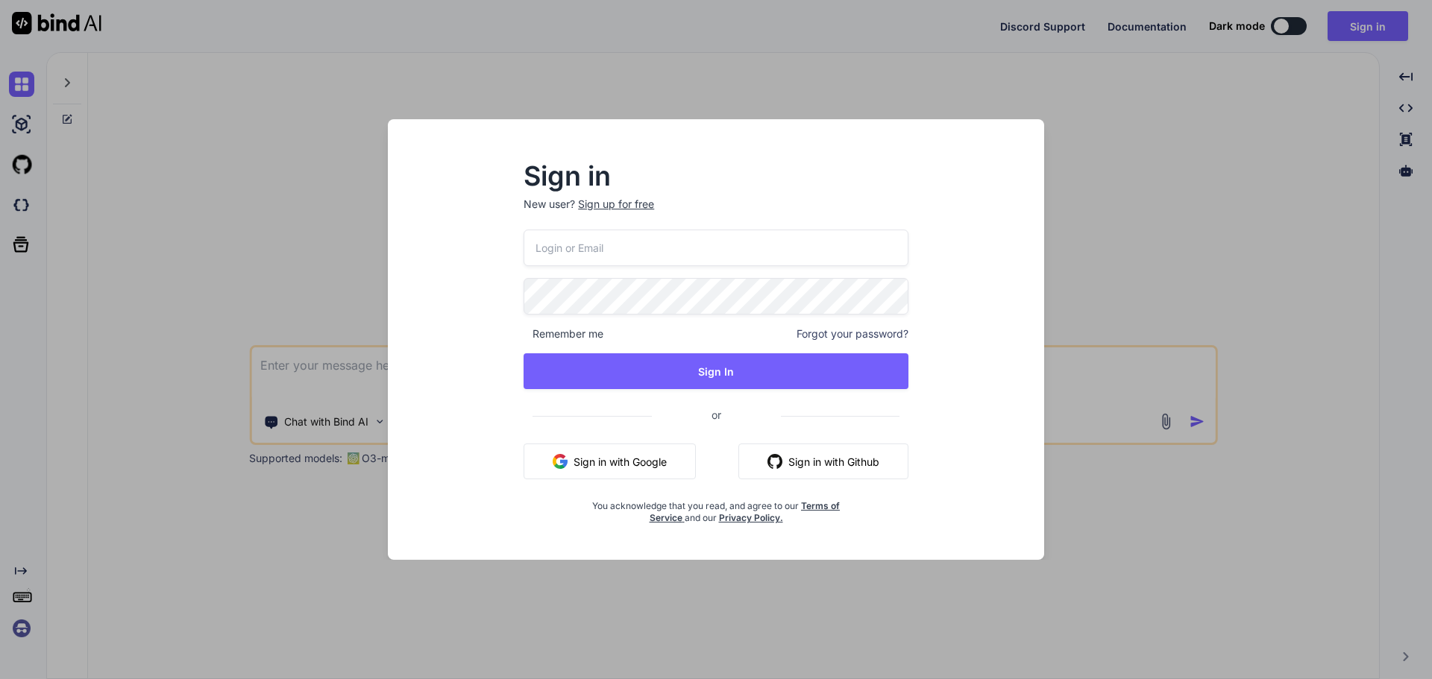
click at [345, 371] on div "Sign in New user? Sign up for free Remember me Forgot your password? Sign In or…" at bounding box center [716, 339] width 1432 height 679
click at [345, 371] on div "What do you want to create [DATE]? Chat with Bind AI Source GPT-4o min.. Suppor…" at bounding box center [738, 365] width 1385 height 627
click at [345, 370] on div "Sign in New user? Sign up for free Remember me Forgot your password? Sign In or…" at bounding box center [716, 339] width 1432 height 679
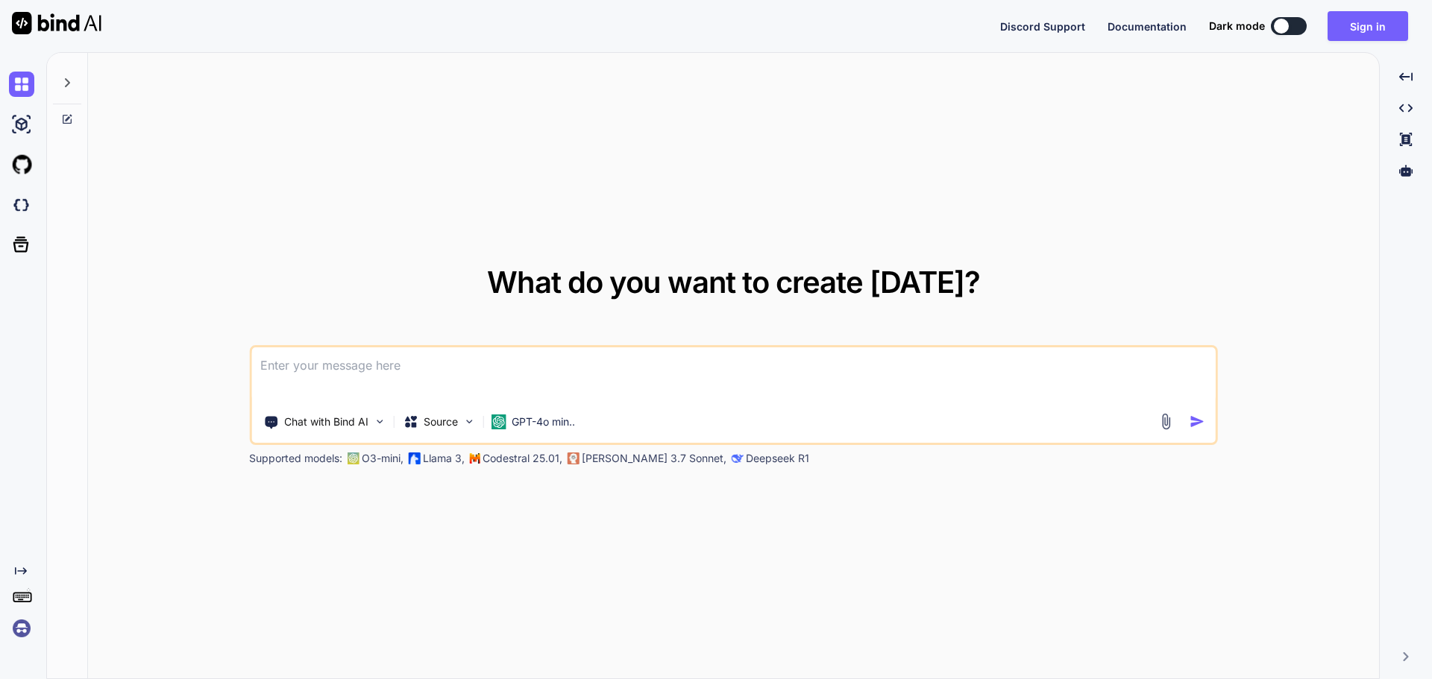
click at [345, 370] on textarea at bounding box center [733, 374] width 964 height 55
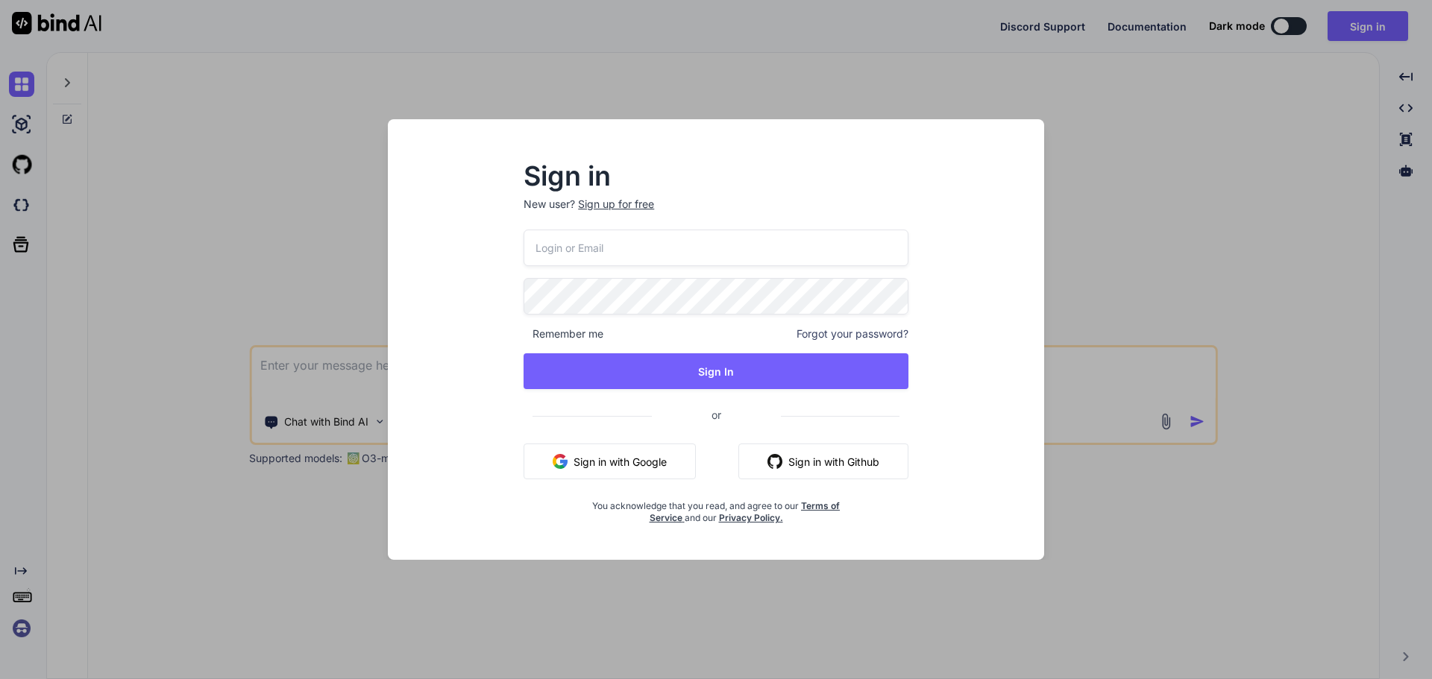
click at [345, 370] on div "Sign in New user? Sign up for free Remember me Forgot your password? Sign In or…" at bounding box center [716, 339] width 1432 height 679
click at [345, 370] on textarea at bounding box center [733, 374] width 964 height 55
click at [345, 370] on div "Sign in New user? Sign up for free Remember me Forgot your password? Sign In or…" at bounding box center [716, 339] width 1432 height 679
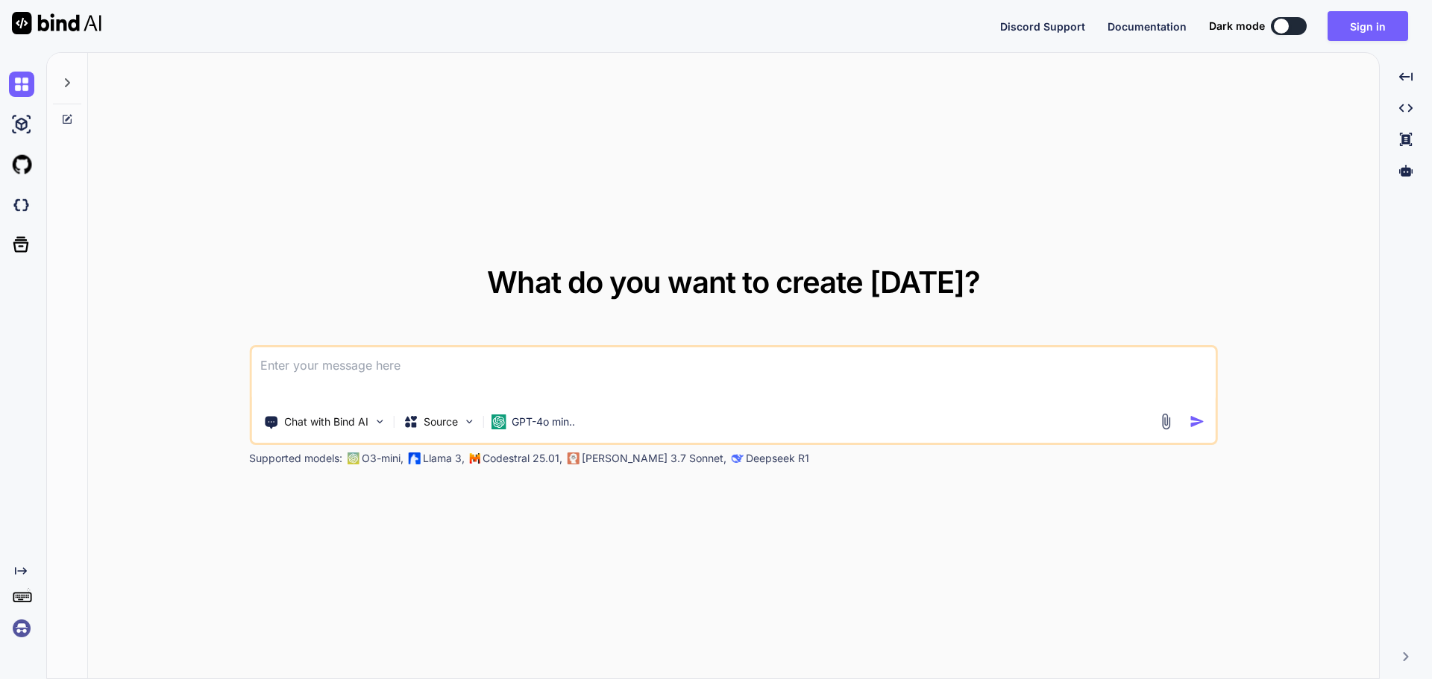
click at [345, 370] on textarea at bounding box center [733, 374] width 964 height 55
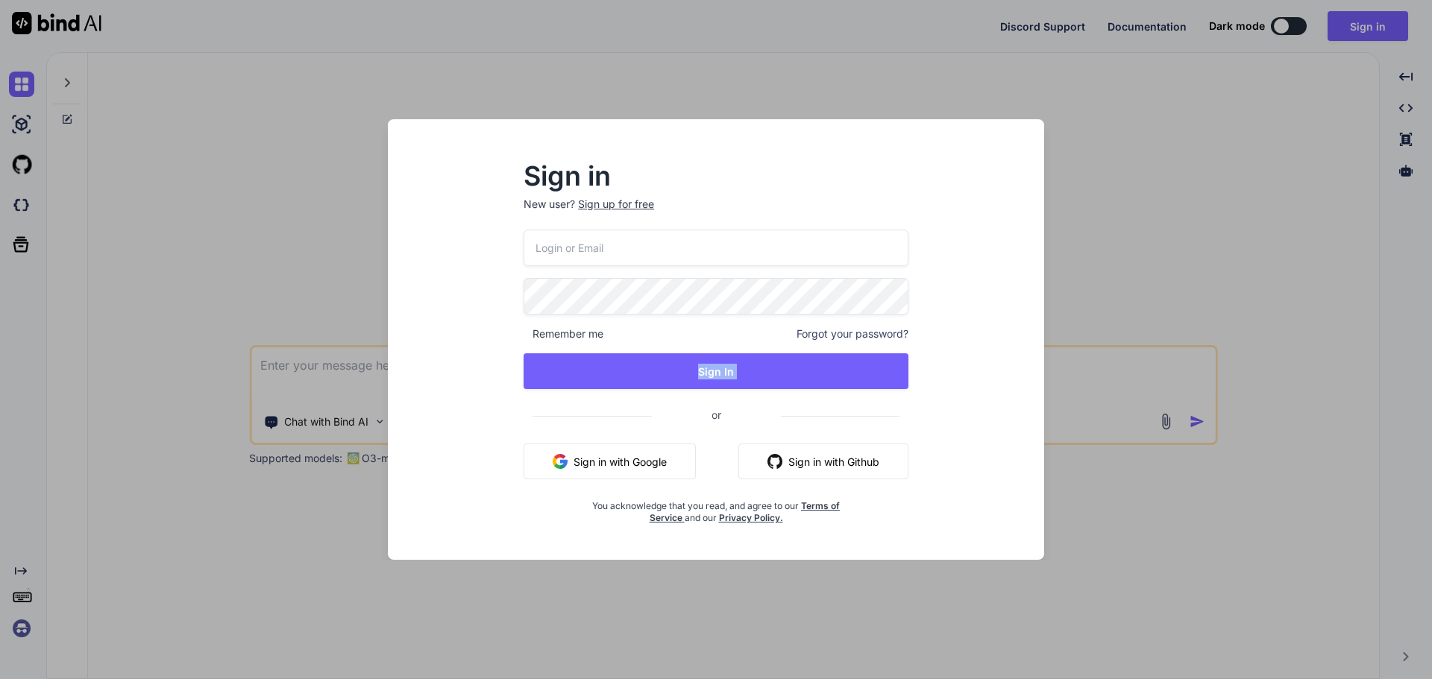
click at [345, 370] on div "Sign in New user? Sign up for free Remember me Forgot your password? Sign In or…" at bounding box center [716, 339] width 1432 height 679
click at [345, 370] on div "What do you want to create [DATE]? Chat with Bind AI Source GPT-4o min.. Suppor…" at bounding box center [738, 365] width 1385 height 627
click at [345, 370] on div "Sign in New user? Sign up for free Remember me Forgot your password? Sign In or…" at bounding box center [716, 339] width 1432 height 679
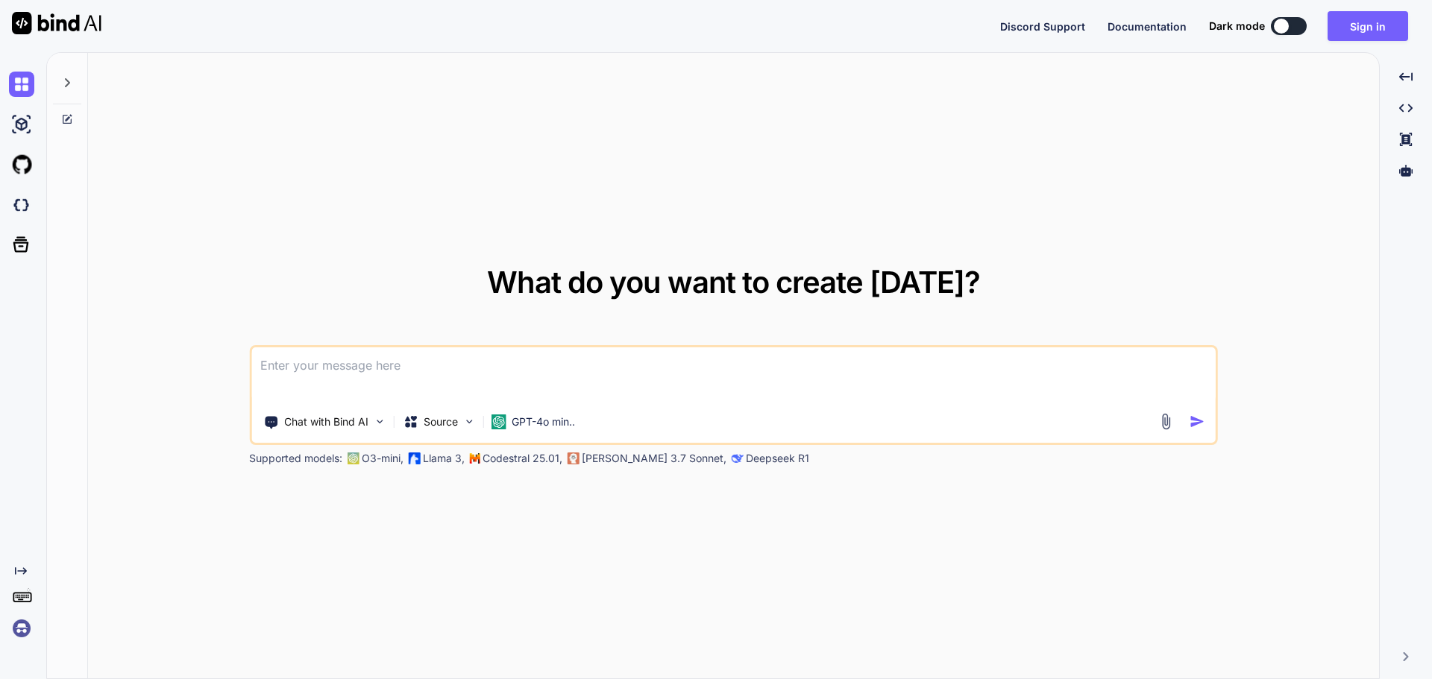
click at [345, 370] on div "What do you want to create [DATE]? Chat with Bind AI Source GPT-4o min.. Suppor…" at bounding box center [738, 365] width 1385 height 627
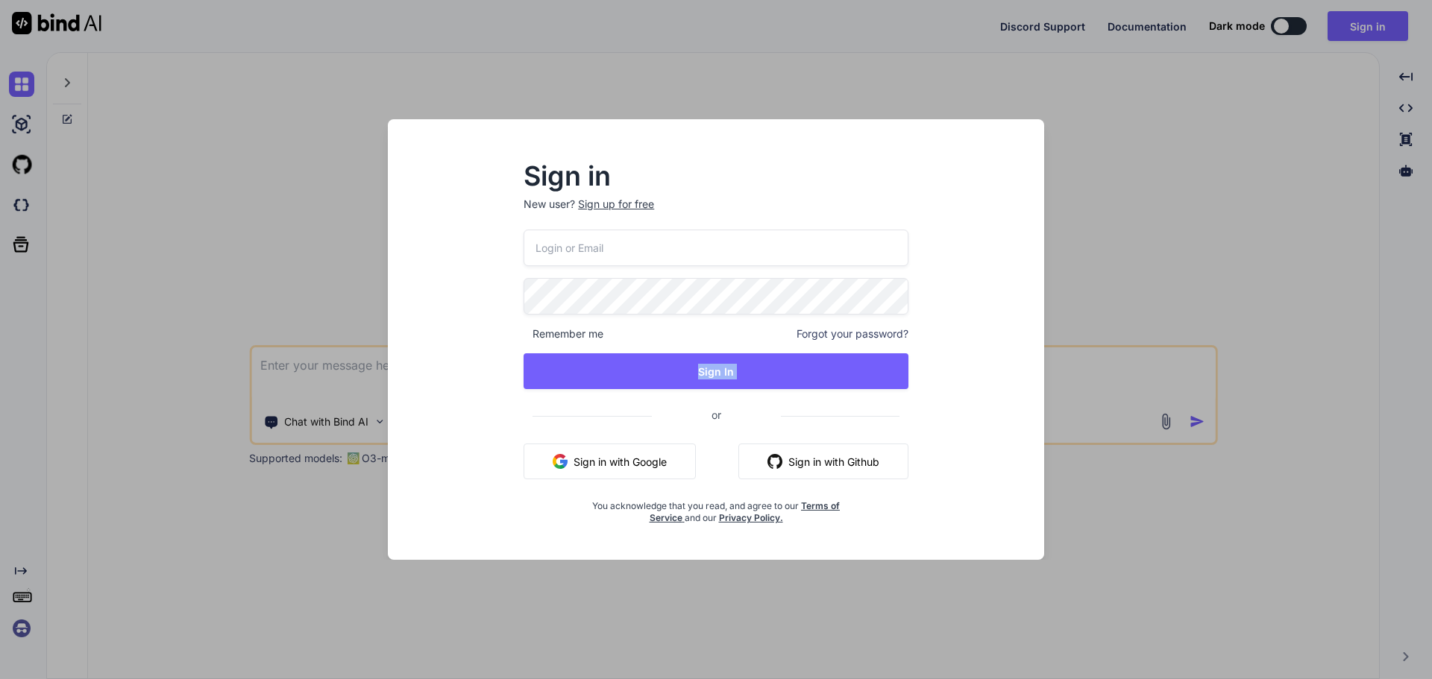
click at [345, 370] on div "Sign in New user? Sign up for free Remember me Forgot your password? Sign In or…" at bounding box center [716, 339] width 1432 height 679
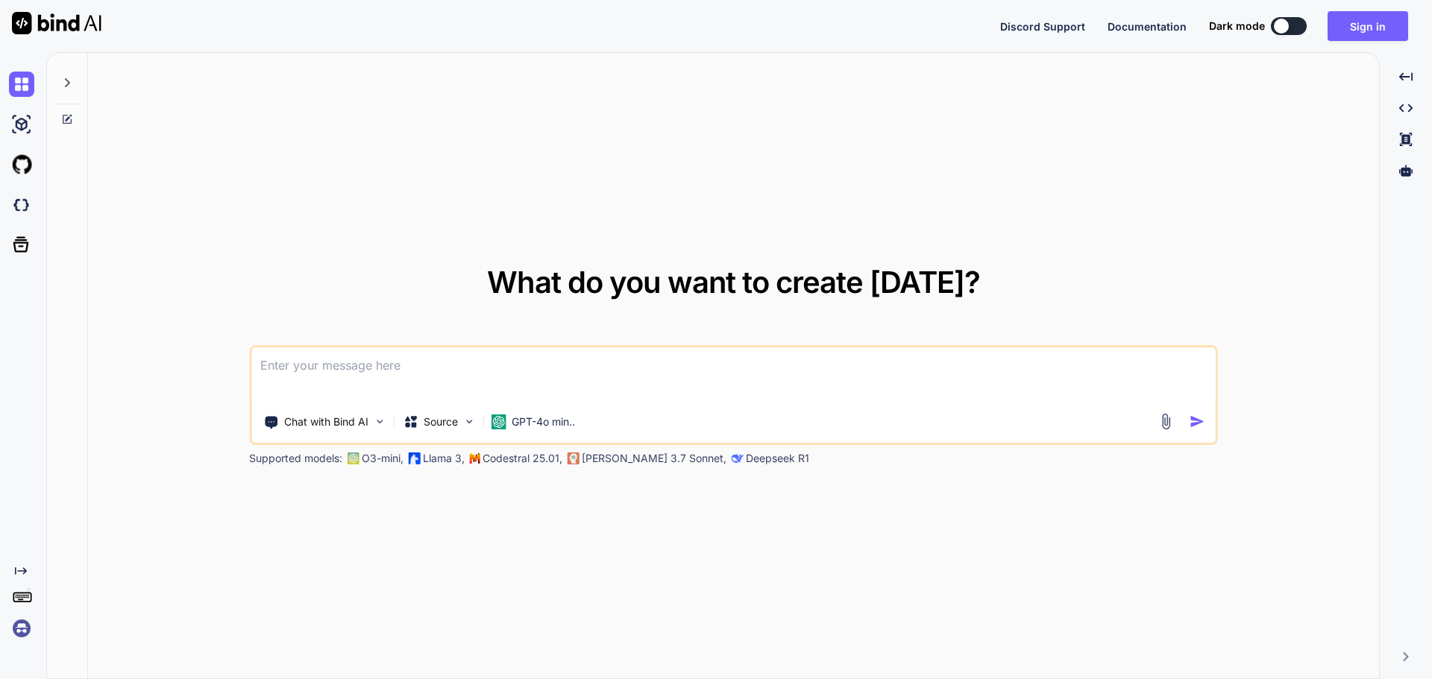
click at [345, 370] on div "What do you want to create [DATE]? Chat with Bind AI Source GPT-4o min.. Suppor…" at bounding box center [738, 365] width 1385 height 627
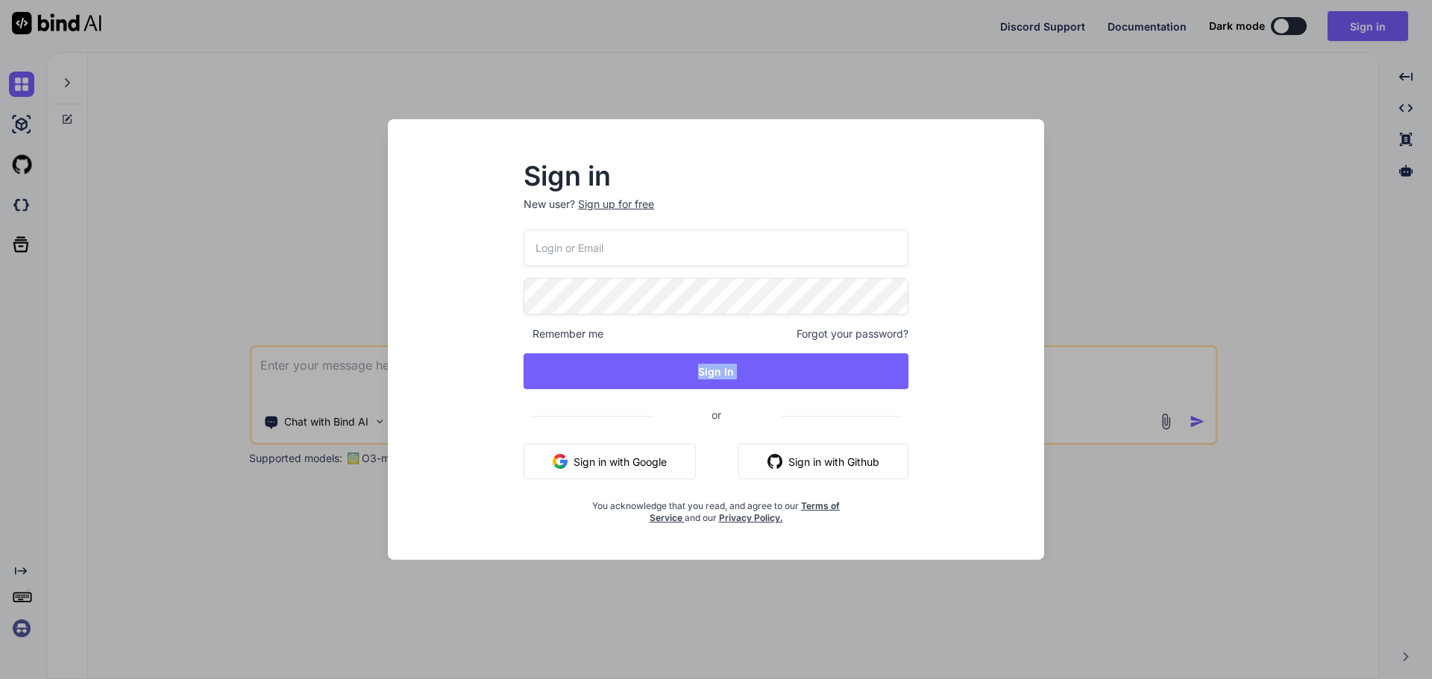
click at [345, 370] on div "Sign in New user? Sign up for free Remember me Forgot your password? Sign In or…" at bounding box center [716, 339] width 1432 height 679
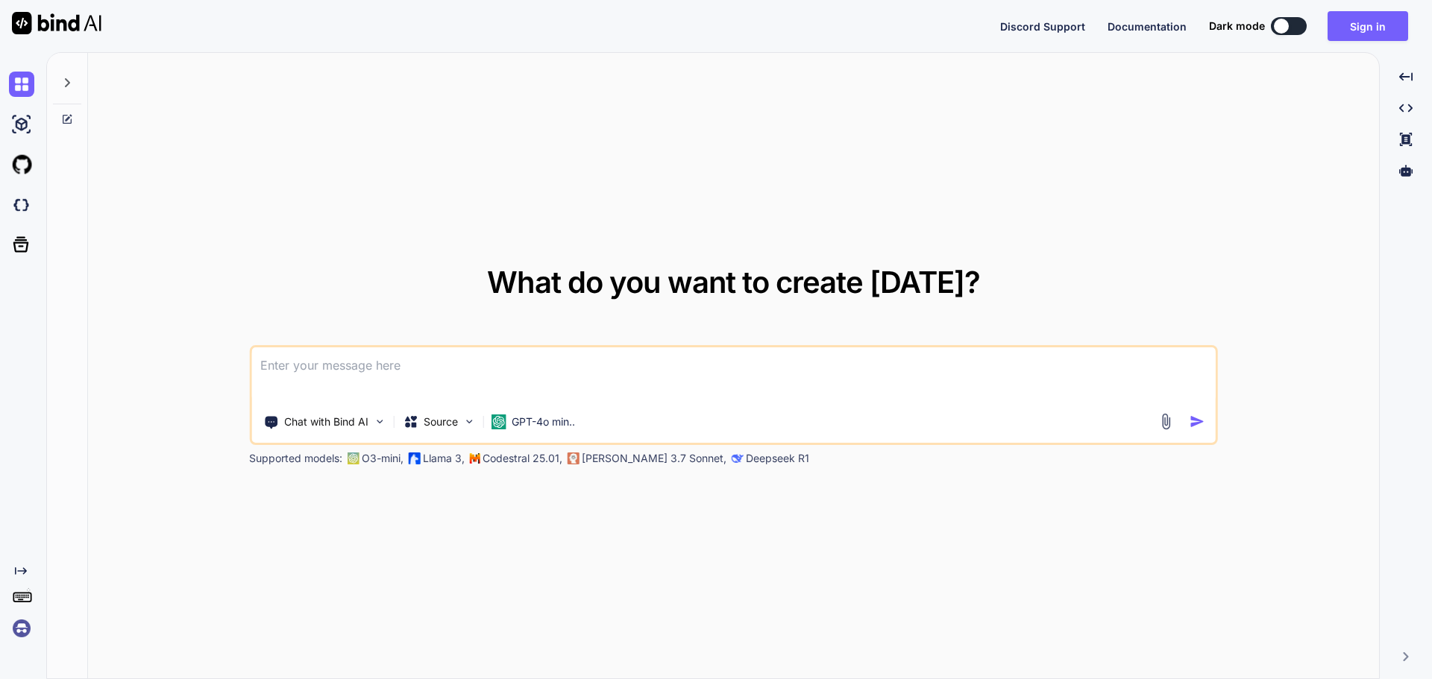
click at [345, 370] on textarea at bounding box center [733, 374] width 964 height 55
